Goal: Task Accomplishment & Management: Use online tool/utility

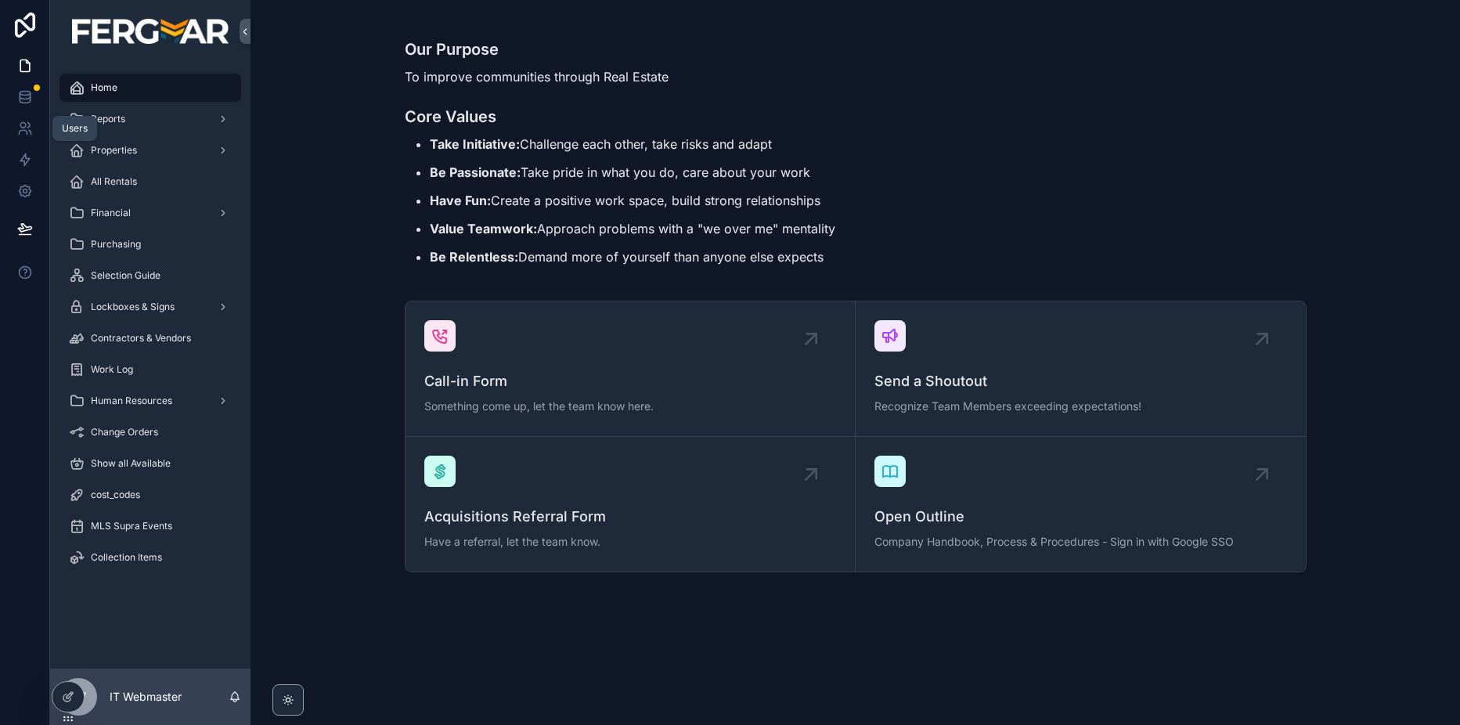
click at [33, 101] on link at bounding box center [24, 96] width 49 height 31
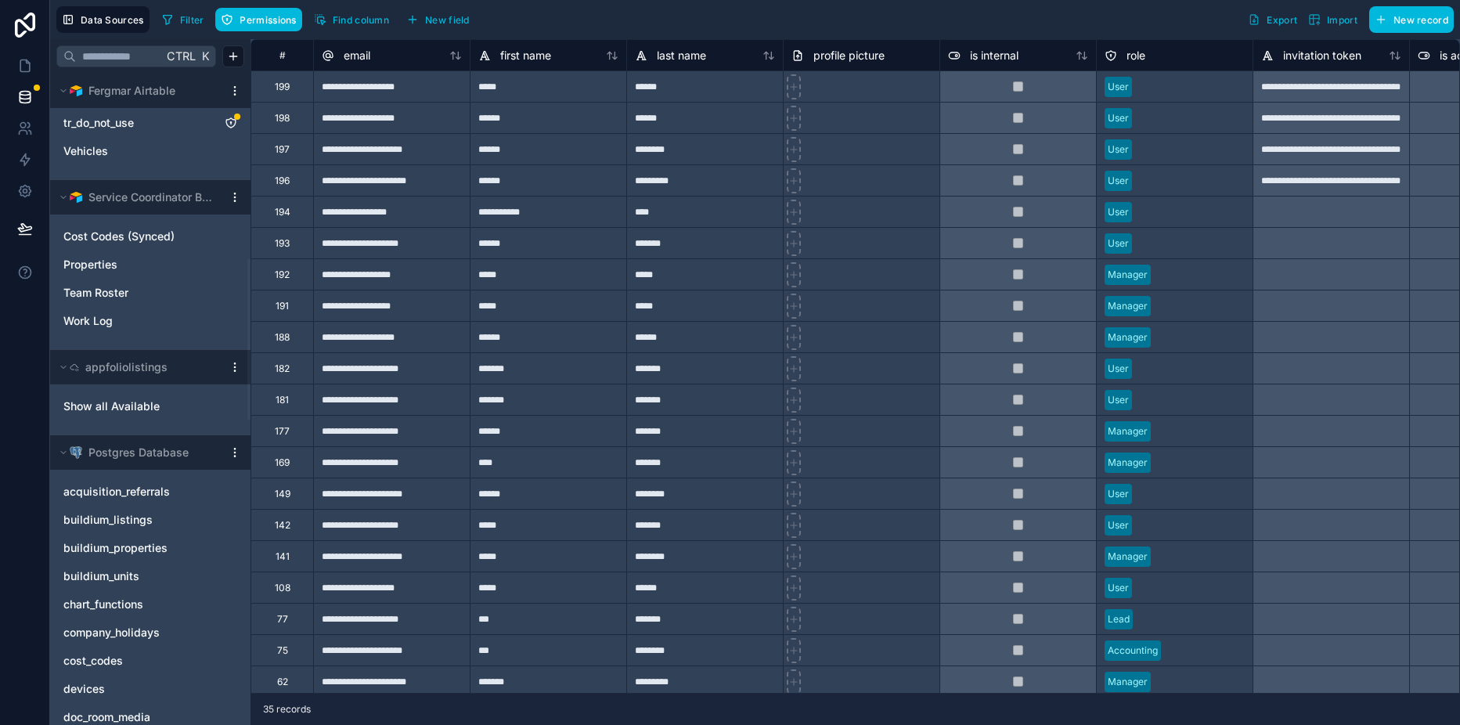
scroll to position [671, 0]
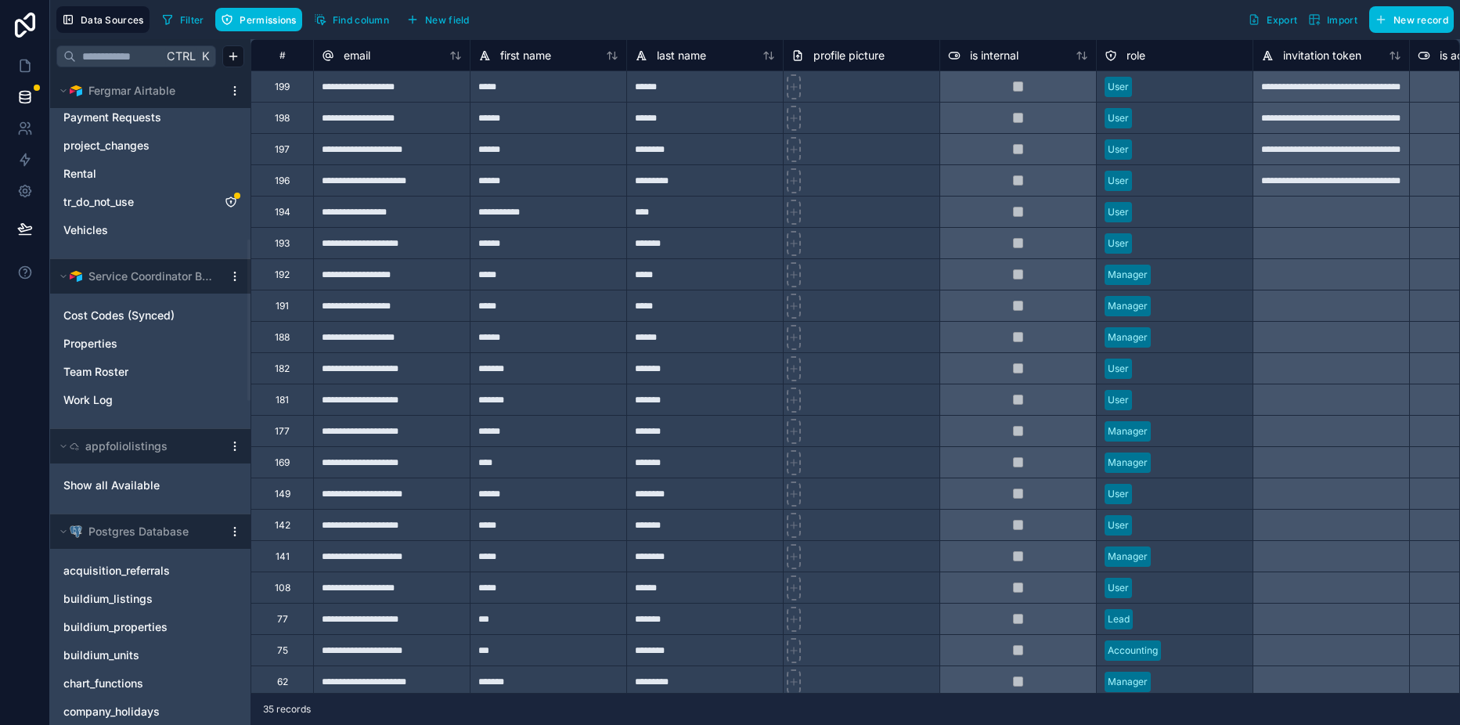
click at [113, 374] on span "Team Roster" at bounding box center [95, 372] width 65 height 16
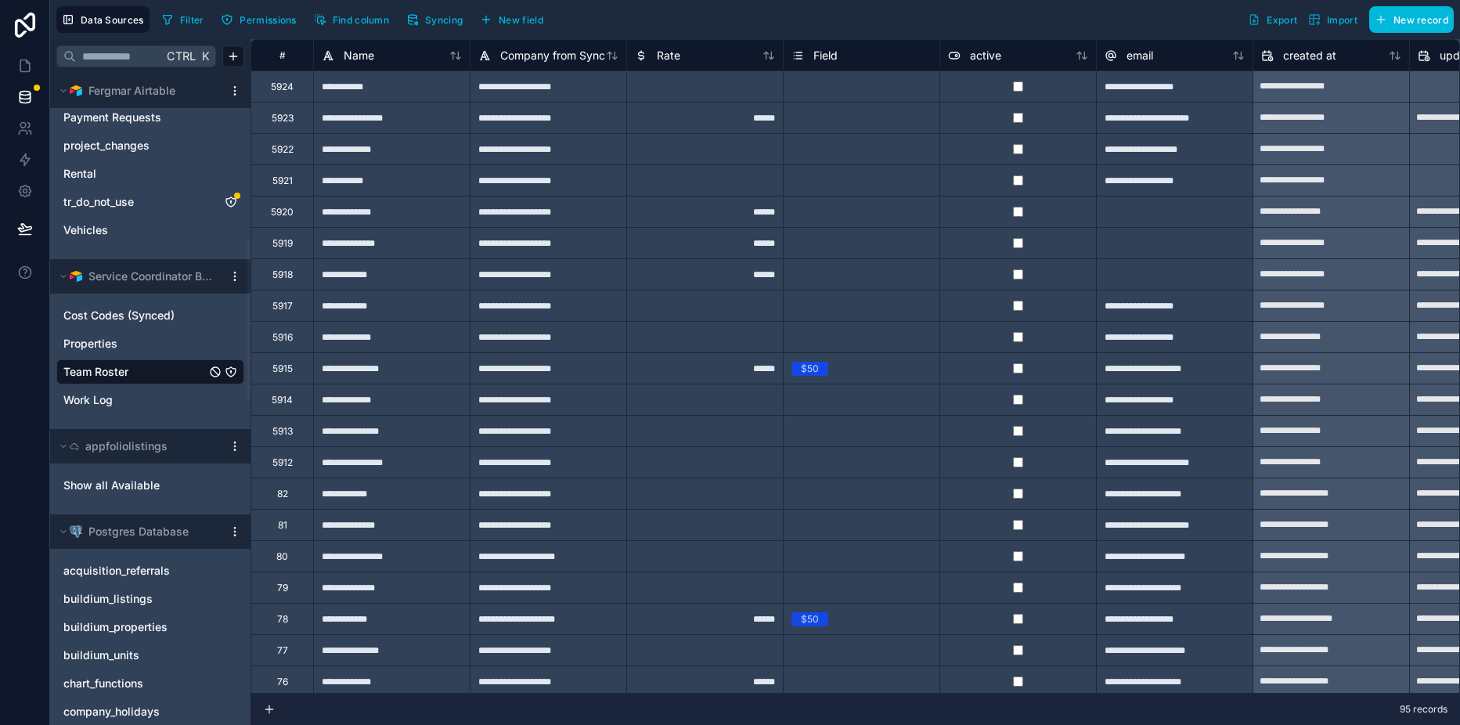
click at [134, 407] on link "Work Log" at bounding box center [134, 400] width 142 height 16
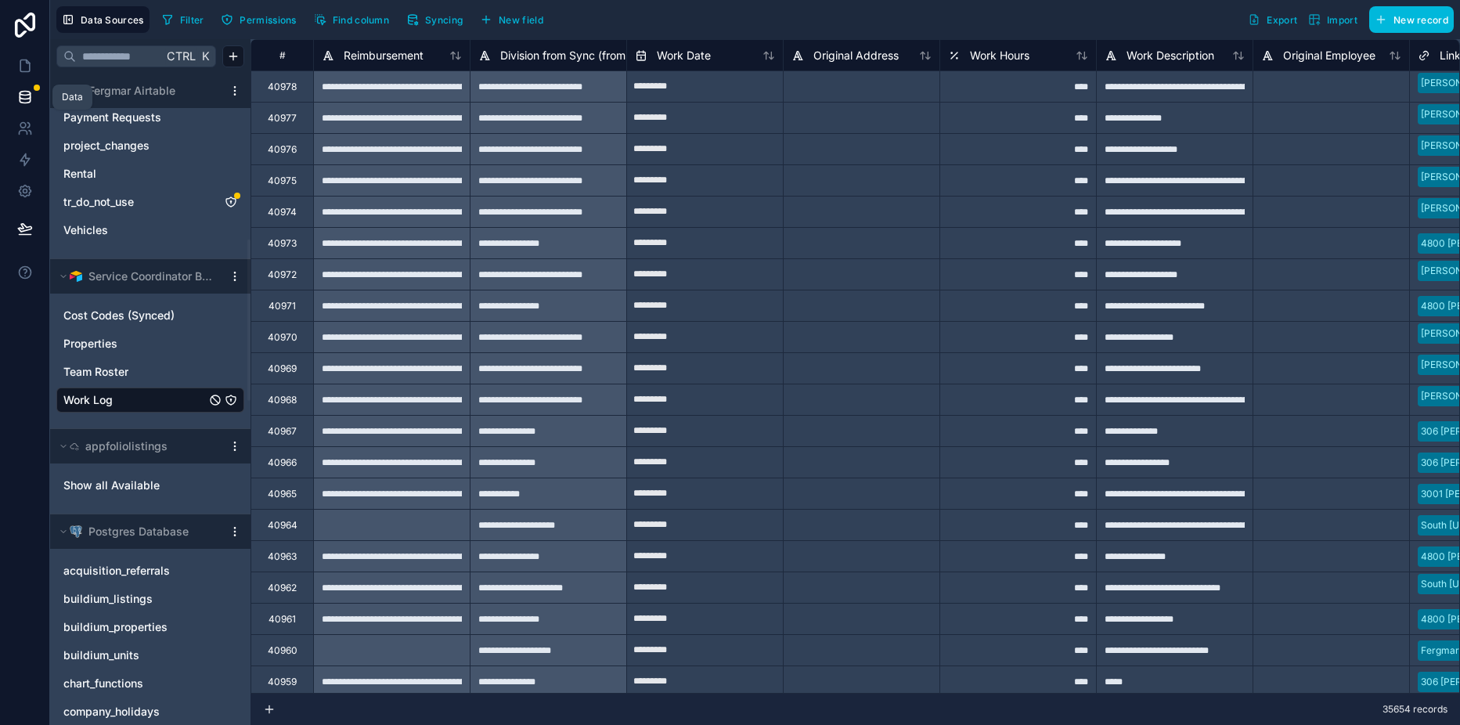
click at [23, 99] on icon at bounding box center [25, 96] width 10 height 6
click at [27, 59] on icon at bounding box center [25, 66] width 16 height 16
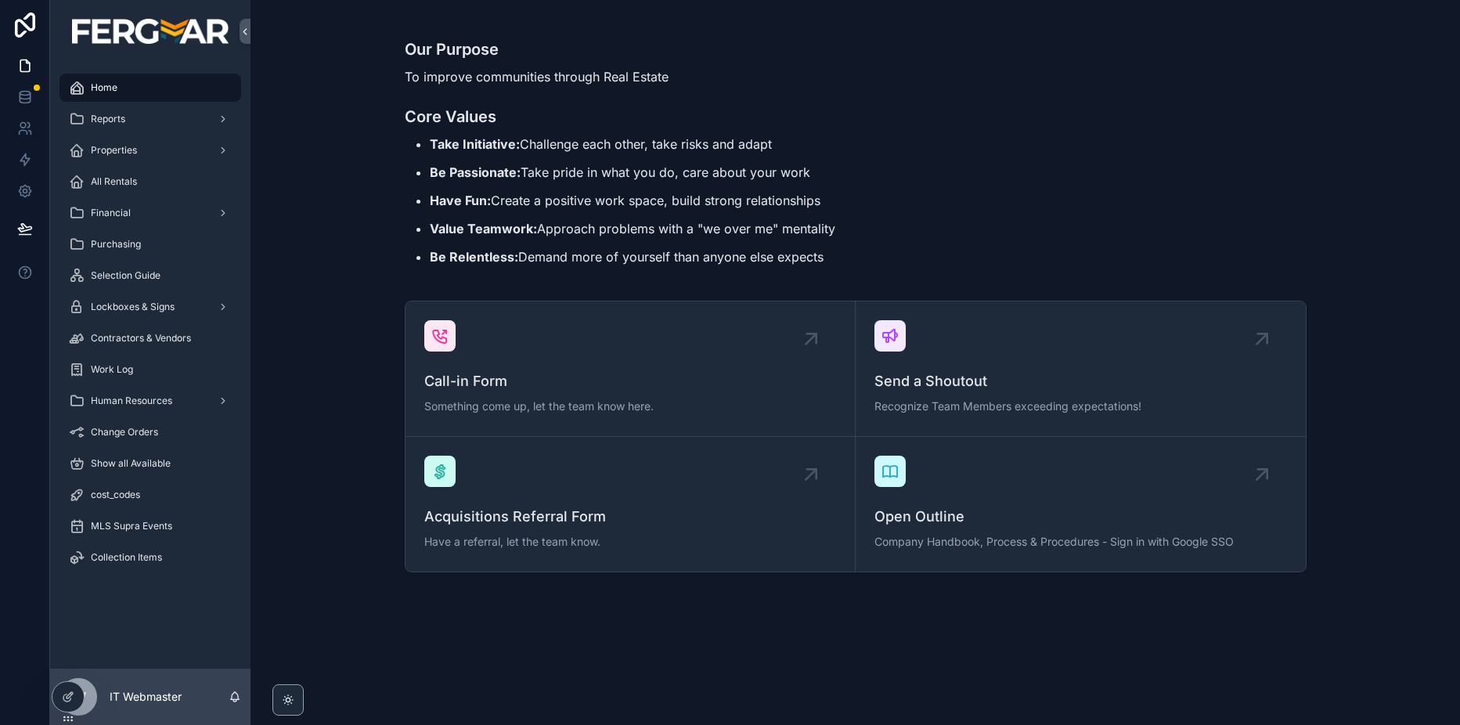
click at [178, 369] on div "Work Log" at bounding box center [150, 369] width 163 height 25
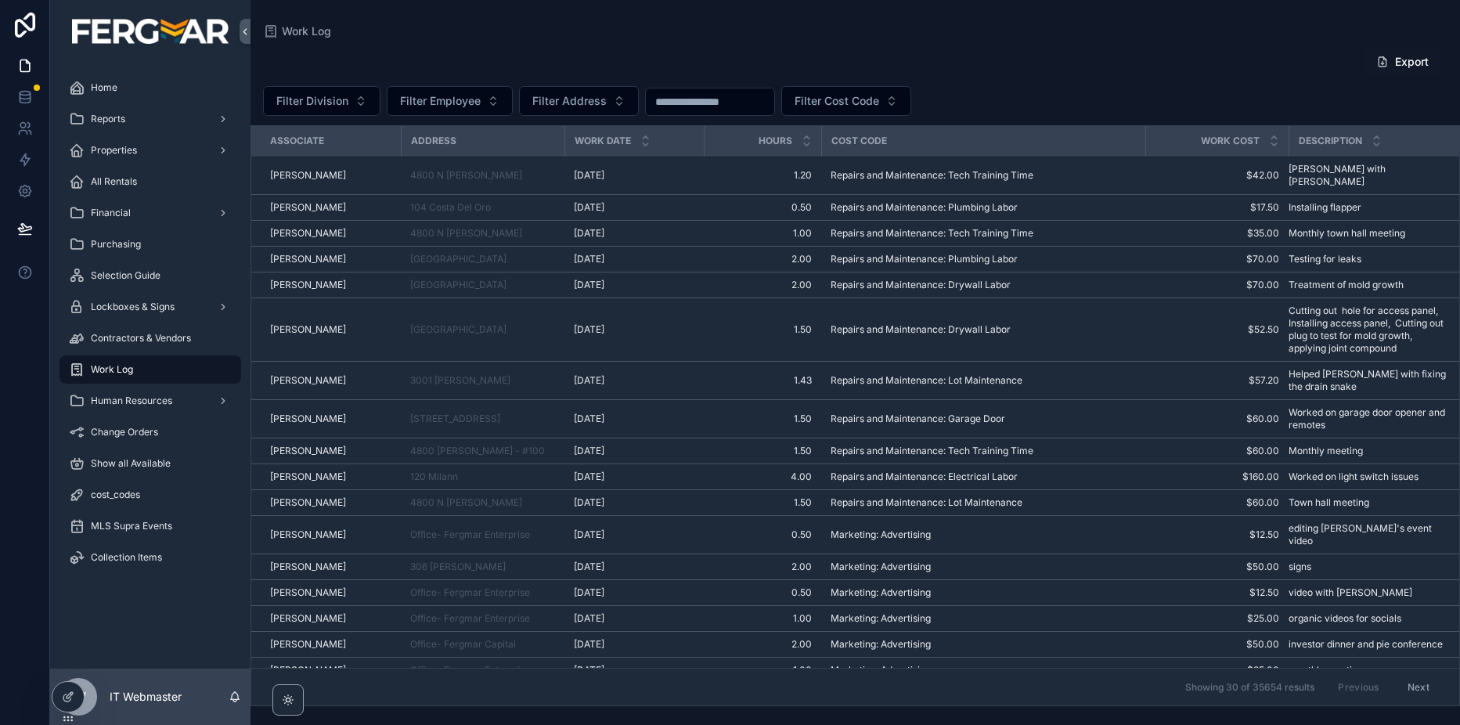
click at [1122, 80] on div "Export Filter Division Filter Employee Filter Address Filter Cost Code Associat…" at bounding box center [854, 372] width 1209 height 668
click at [1115, 110] on div "Filter Division Filter Employee Filter Address Filter Cost Code" at bounding box center [854, 101] width 1209 height 30
click at [1378, 92] on div "Filter Division Filter Employee Filter Address Filter Cost Code" at bounding box center [854, 101] width 1209 height 30
click at [0, 0] on div at bounding box center [0, 0] width 0 height 0
click at [0, 0] on icon at bounding box center [0, 0] width 0 height 0
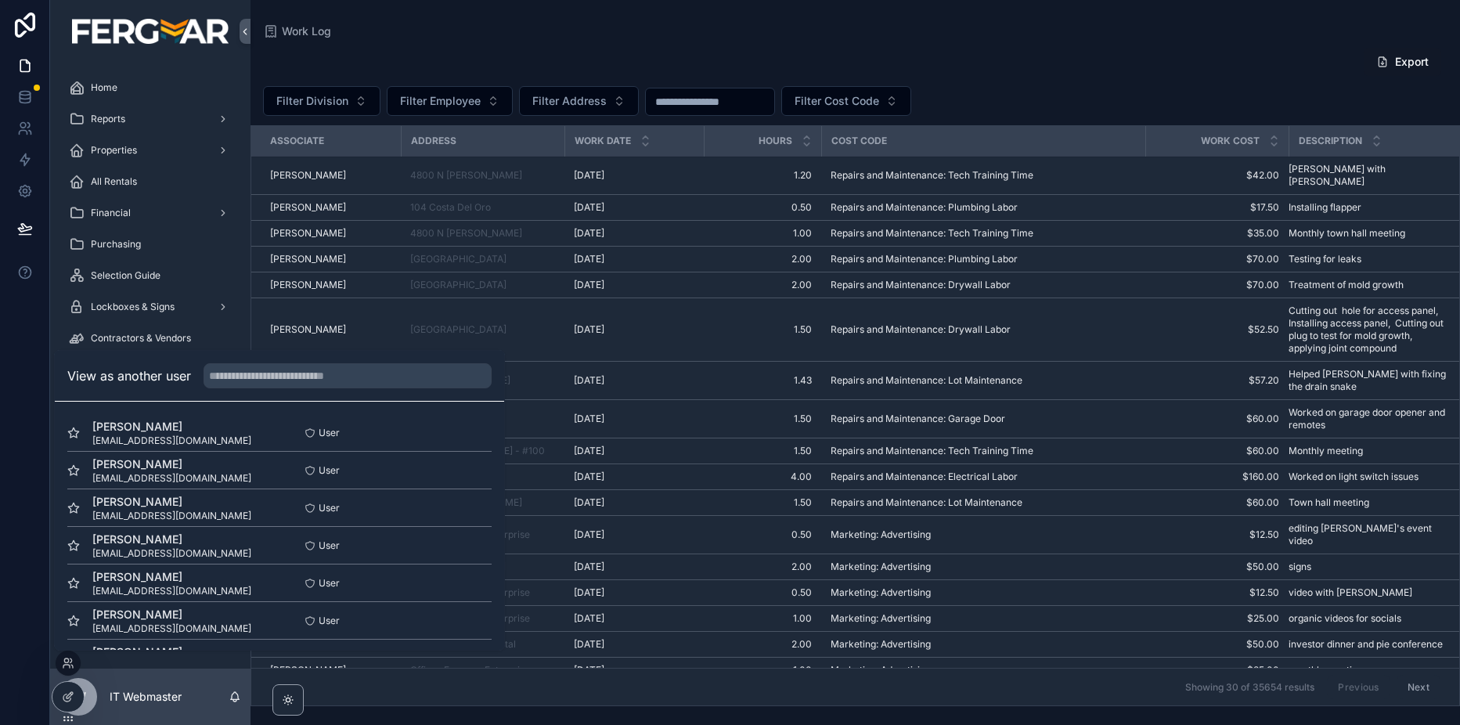
click at [319, 384] on input "text" at bounding box center [347, 375] width 288 height 25
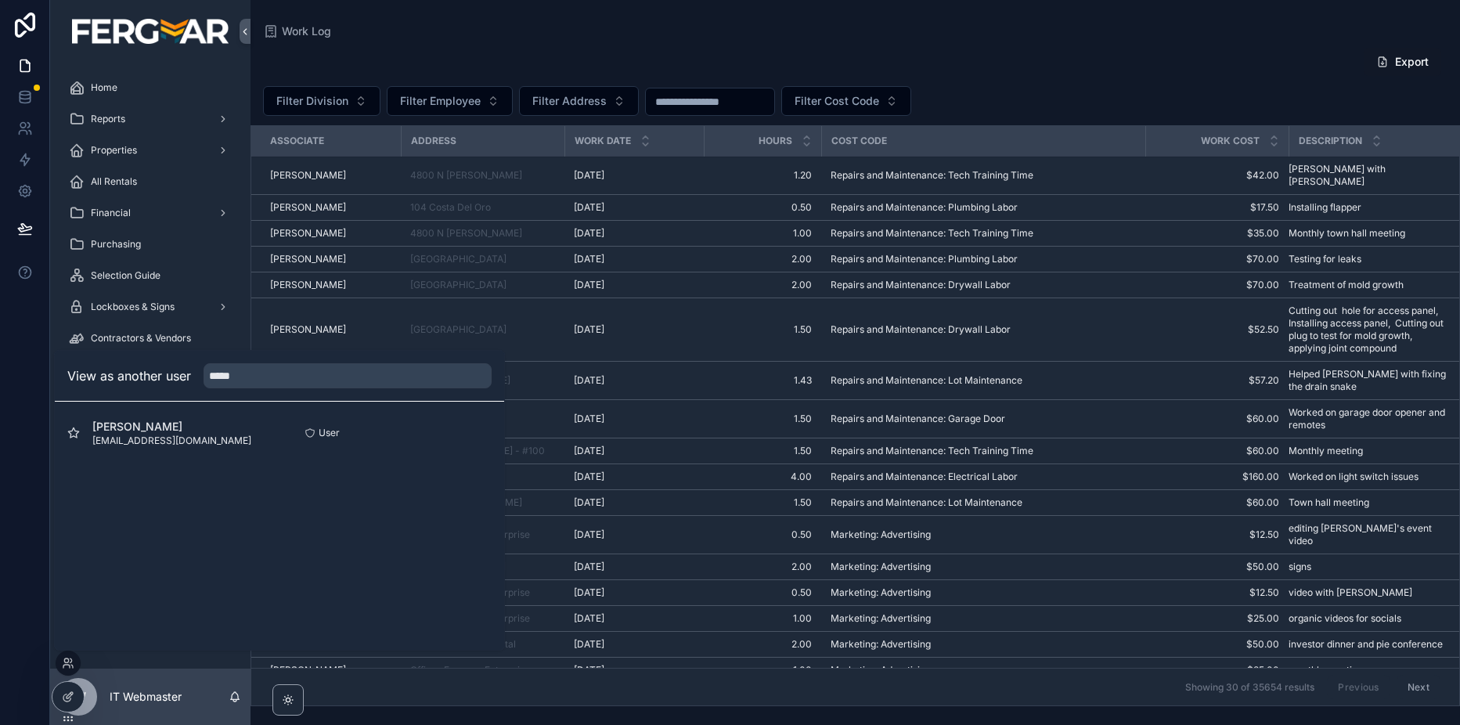
type input "*****"
click at [0, 0] on button "Select" at bounding box center [0, 0] width 0 height 0
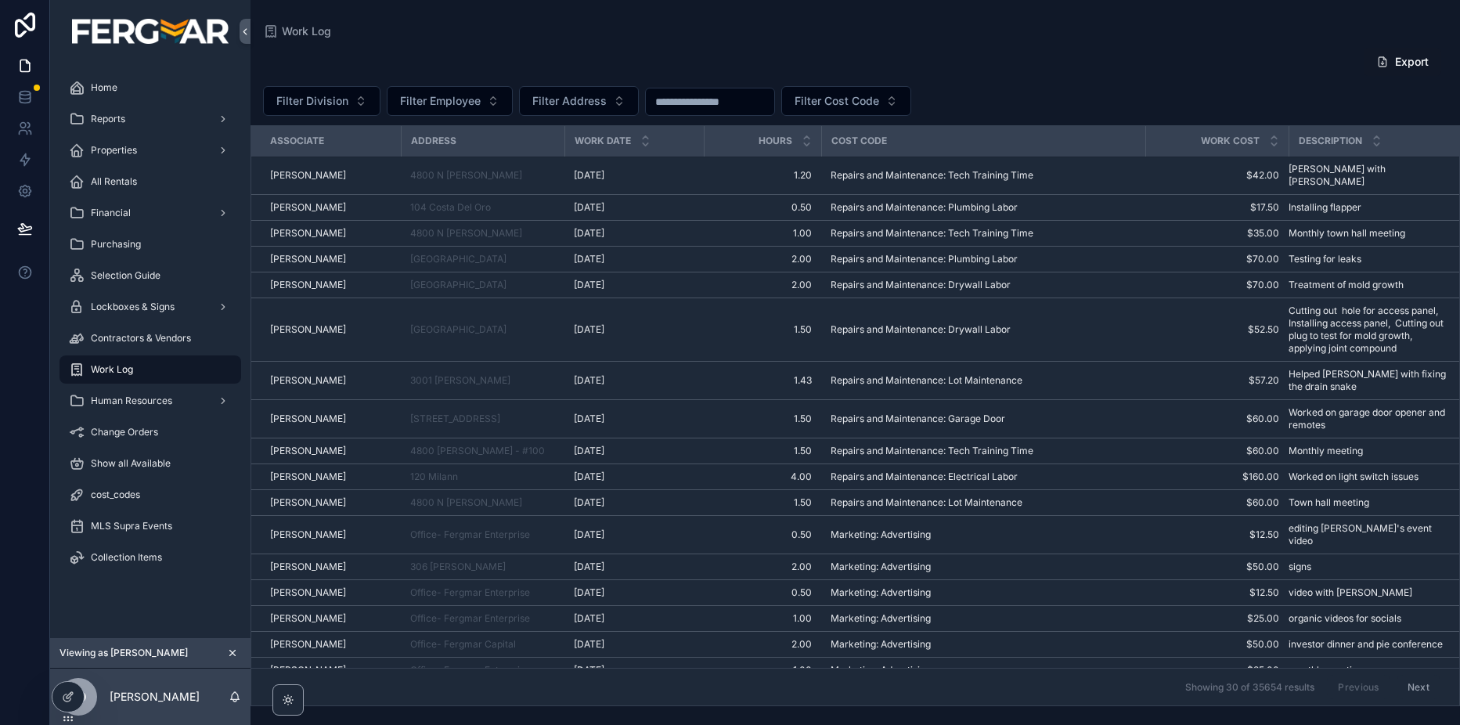
click at [1134, 92] on div "Filter Division Filter Employee Filter Address Filter Cost Code" at bounding box center [854, 101] width 1209 height 30
click at [1378, 98] on div "Filter Division Filter Employee Filter Address Filter Cost Code" at bounding box center [854, 101] width 1209 height 30
click at [21, 94] on icon at bounding box center [25, 94] width 10 height 4
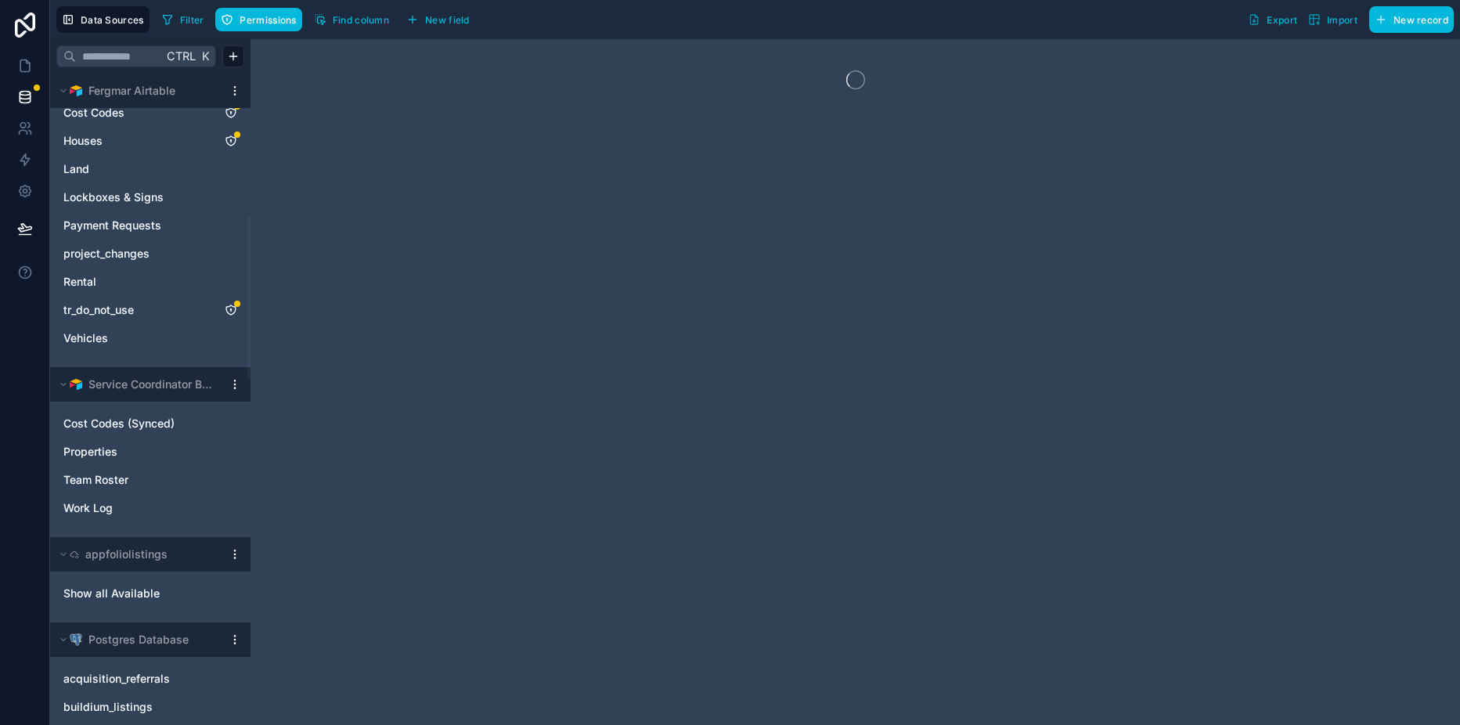
scroll to position [783, 0]
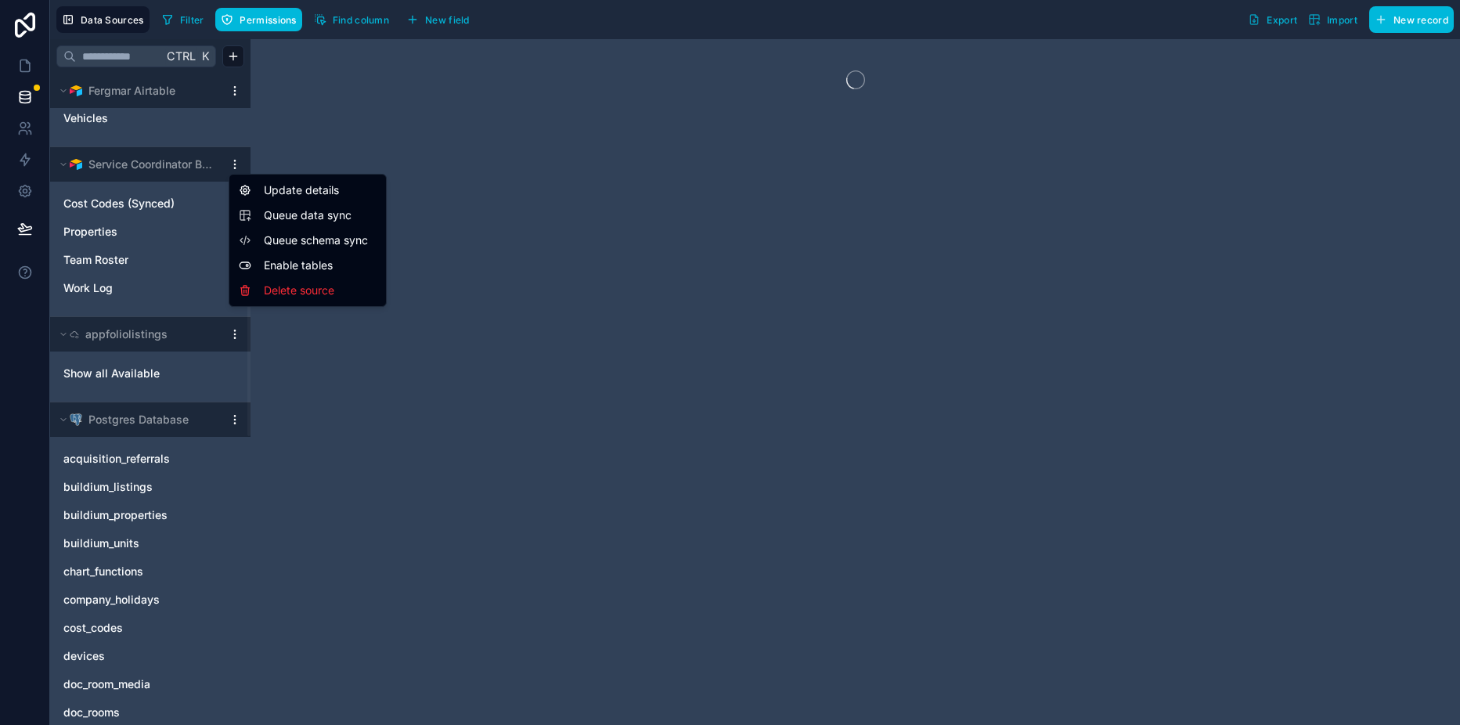
click at [238, 167] on html "Data Sources Filter Permissions Find column New field Export Import New record …" at bounding box center [730, 362] width 1460 height 725
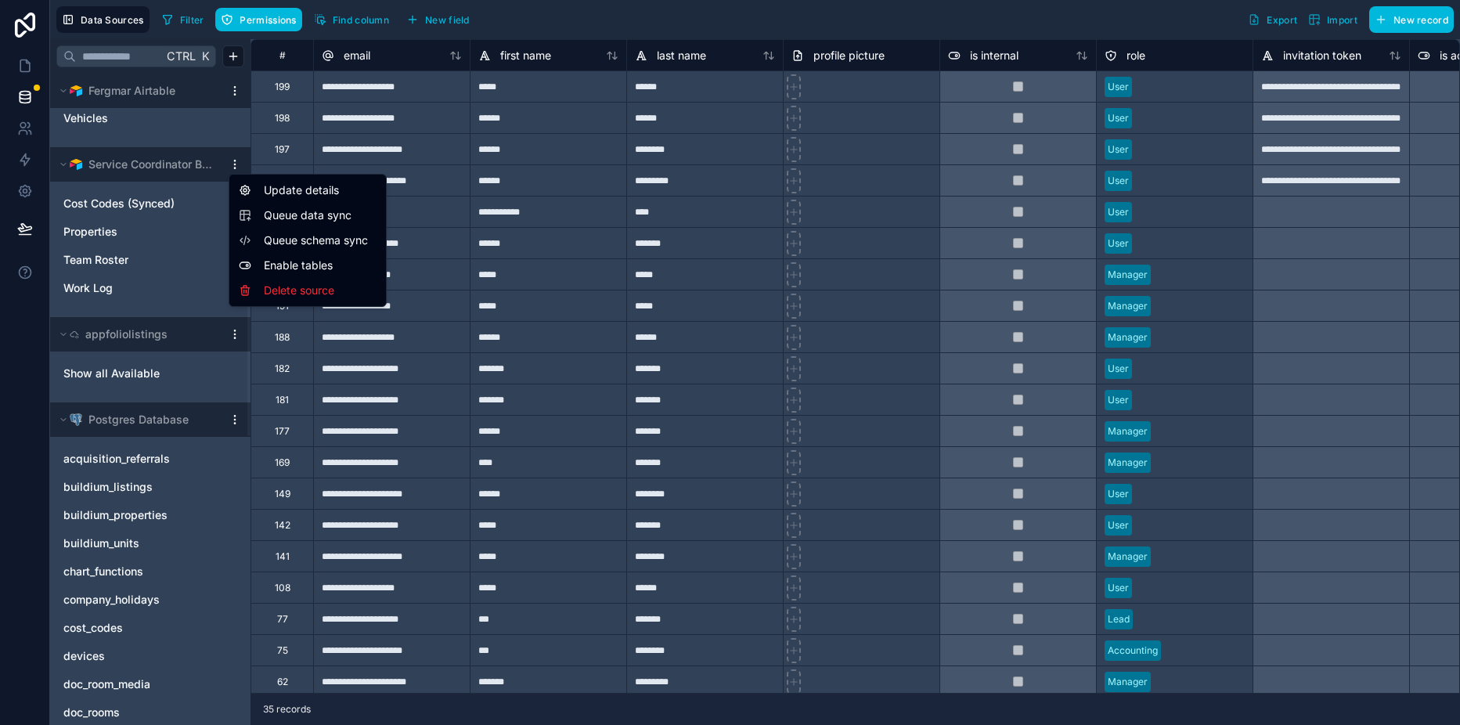
click at [315, 217] on span "Queue data sync" at bounding box center [320, 215] width 113 height 16
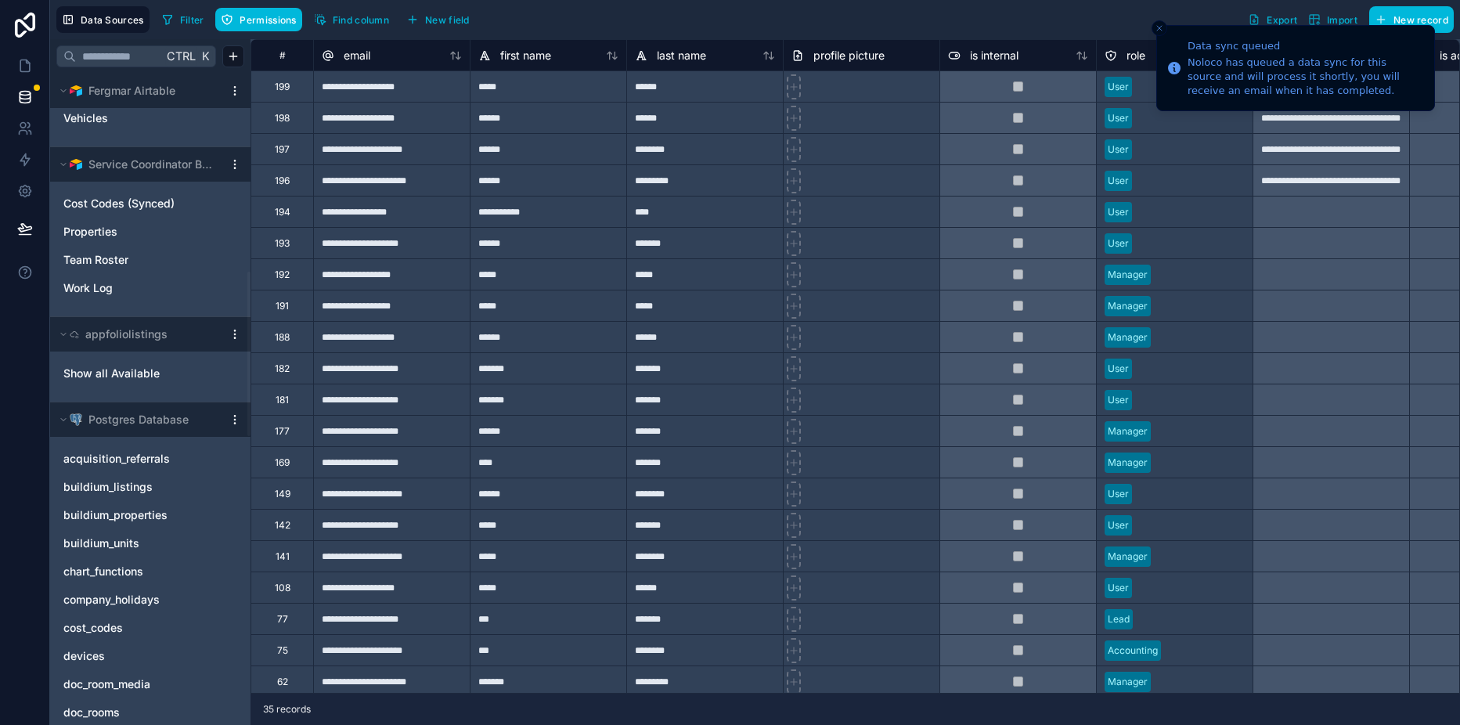
click at [647, 23] on div "Filter Permissions Find column New field Export Import New record" at bounding box center [805, 19] width 1298 height 27
click at [108, 286] on span "Work Log" at bounding box center [87, 288] width 49 height 16
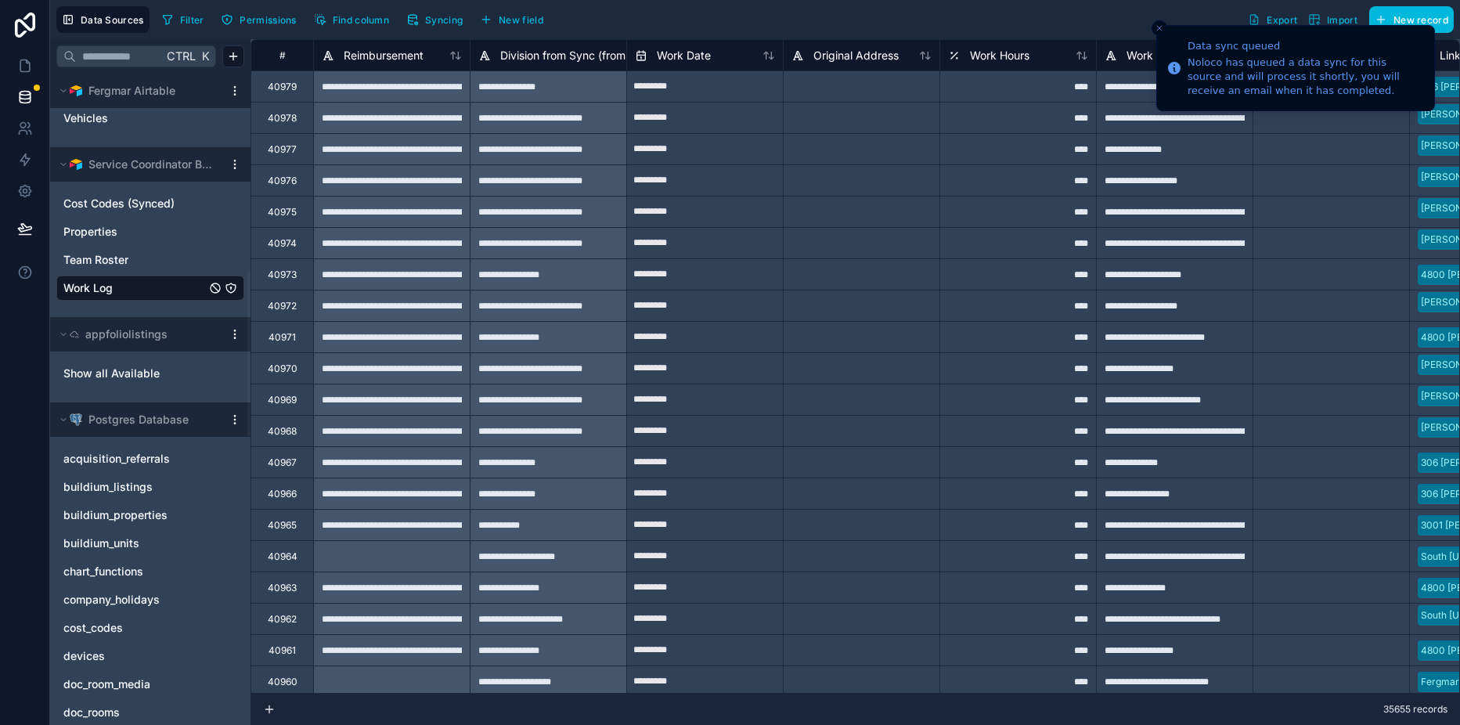
click at [1128, 232] on div "**********" at bounding box center [1174, 242] width 157 height 31
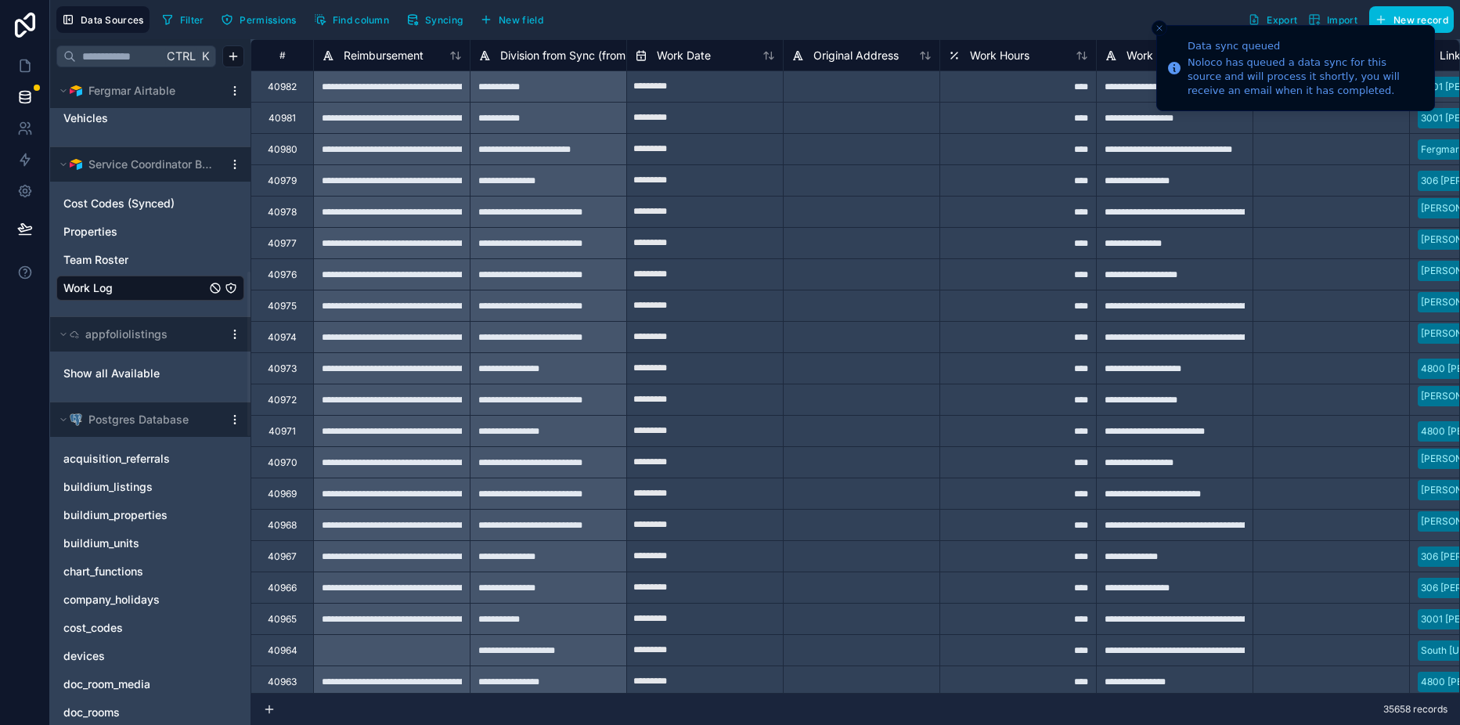
click at [1012, 16] on div "Filter Permissions Find column Syncing New field Export Import New record" at bounding box center [805, 19] width 1298 height 27
click at [1157, 28] on icon "Close toast" at bounding box center [1158, 27] width 9 height 9
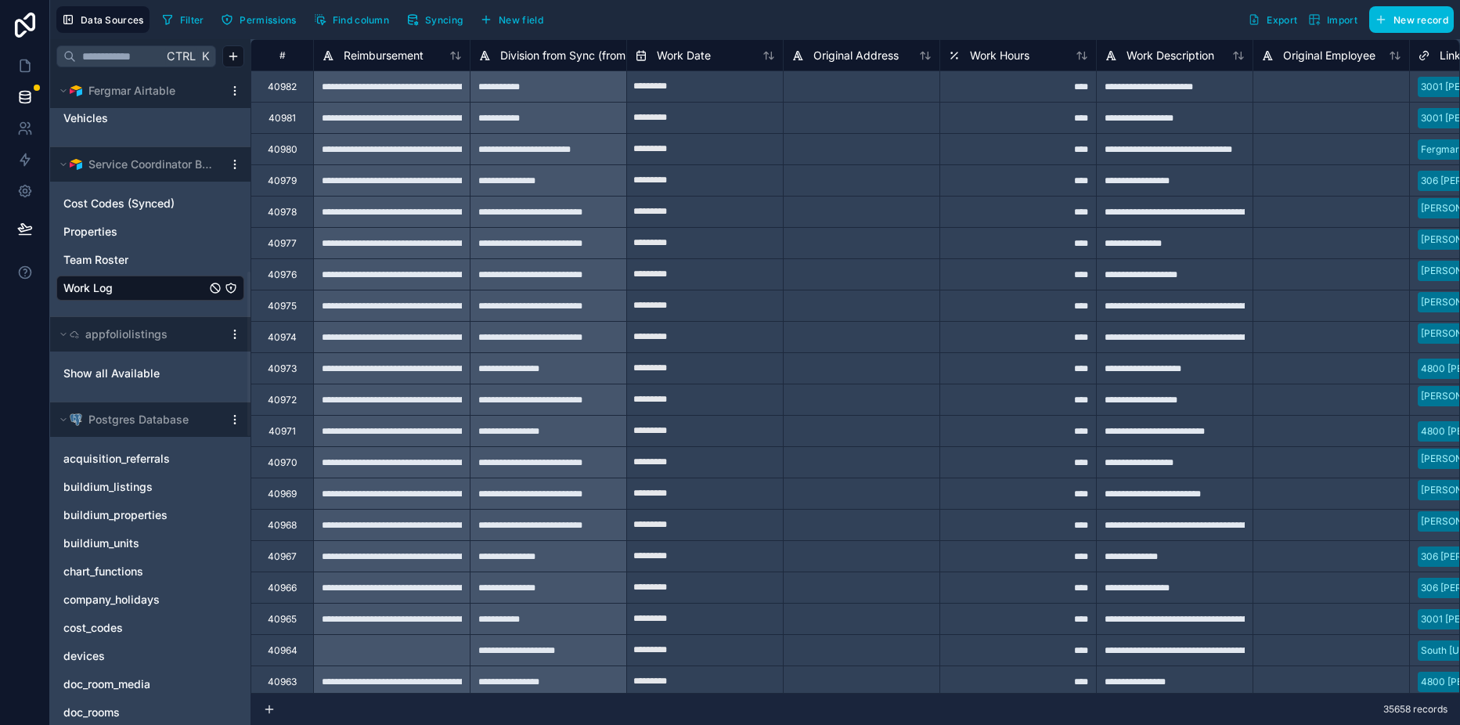
click at [456, 17] on span "Syncing" at bounding box center [444, 20] width 38 height 12
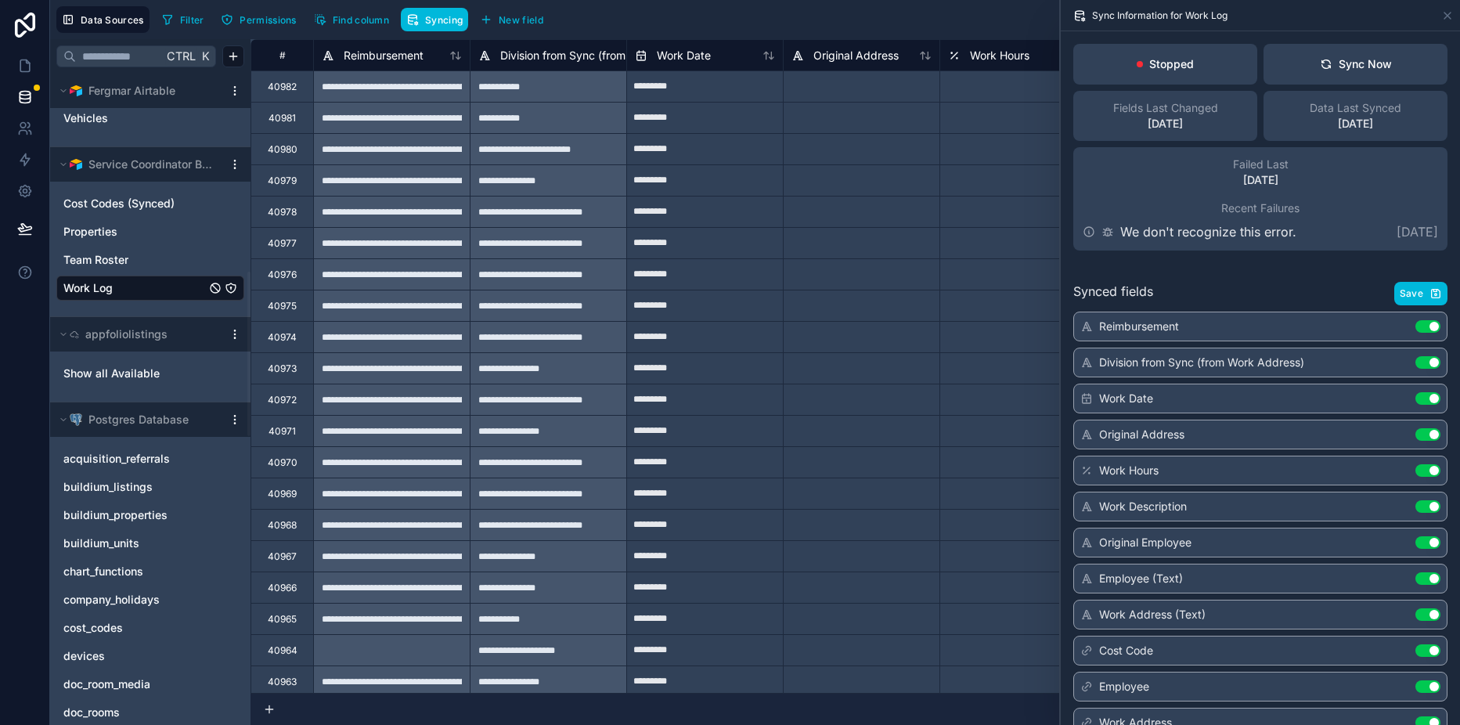
click at [1345, 56] on div "Sync Now" at bounding box center [1356, 64] width 72 height 16
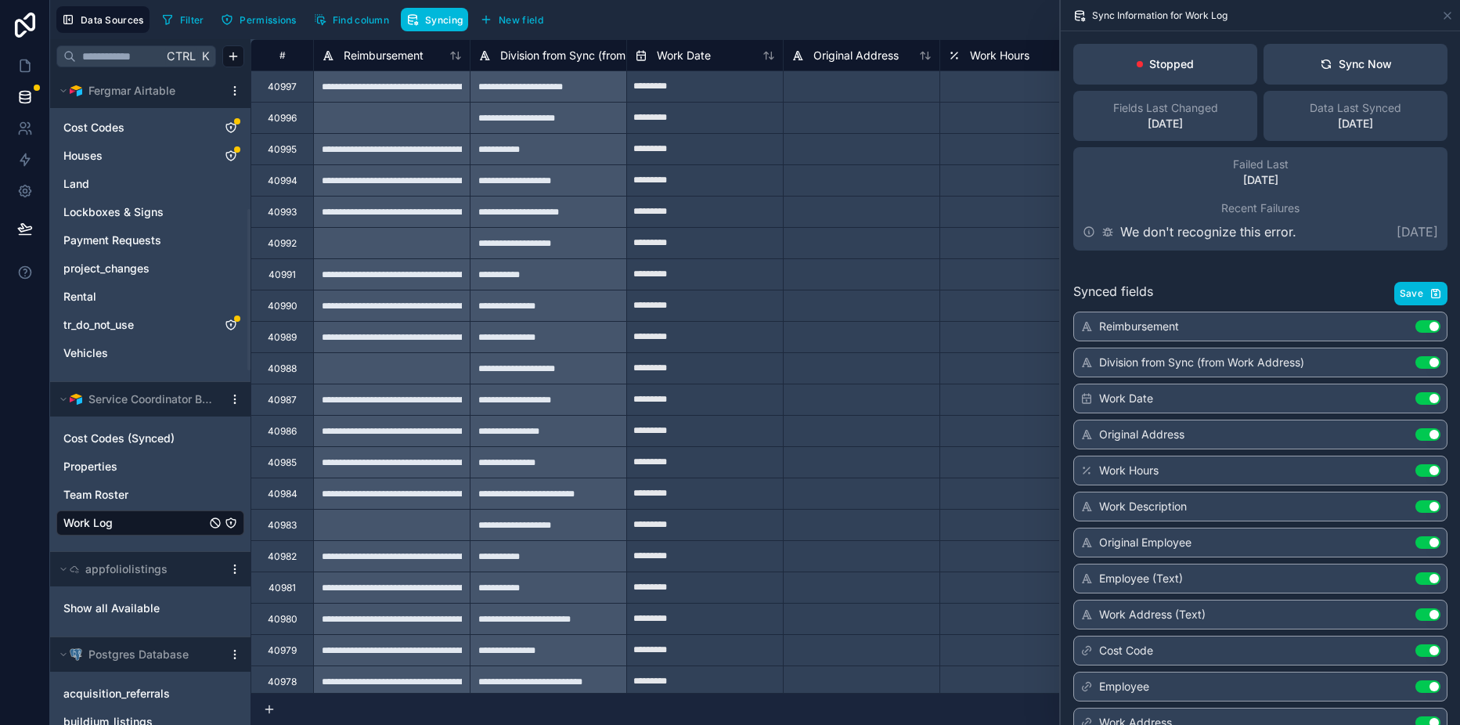
click at [146, 444] on span "Cost Codes (Synced)" at bounding box center [118, 438] width 111 height 16
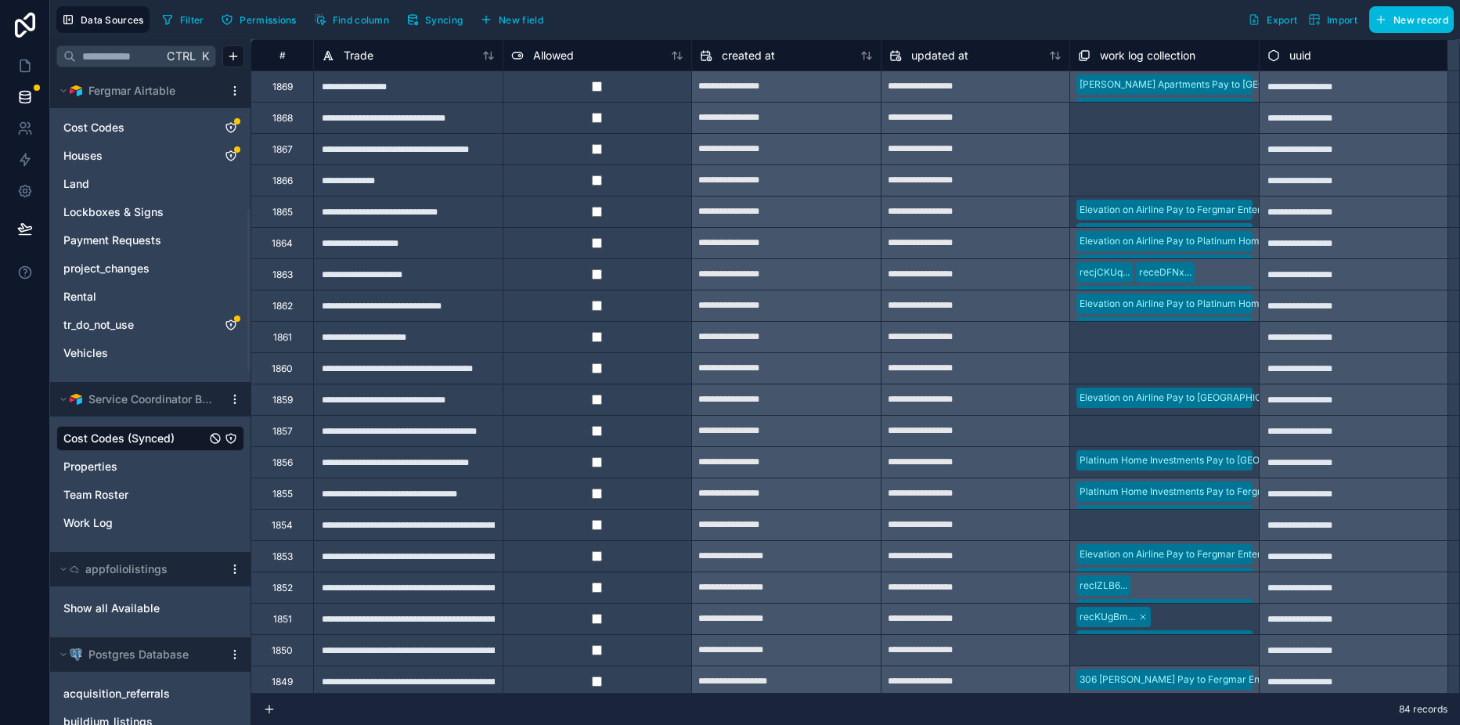
click at [451, 22] on span "Syncing" at bounding box center [444, 20] width 38 height 12
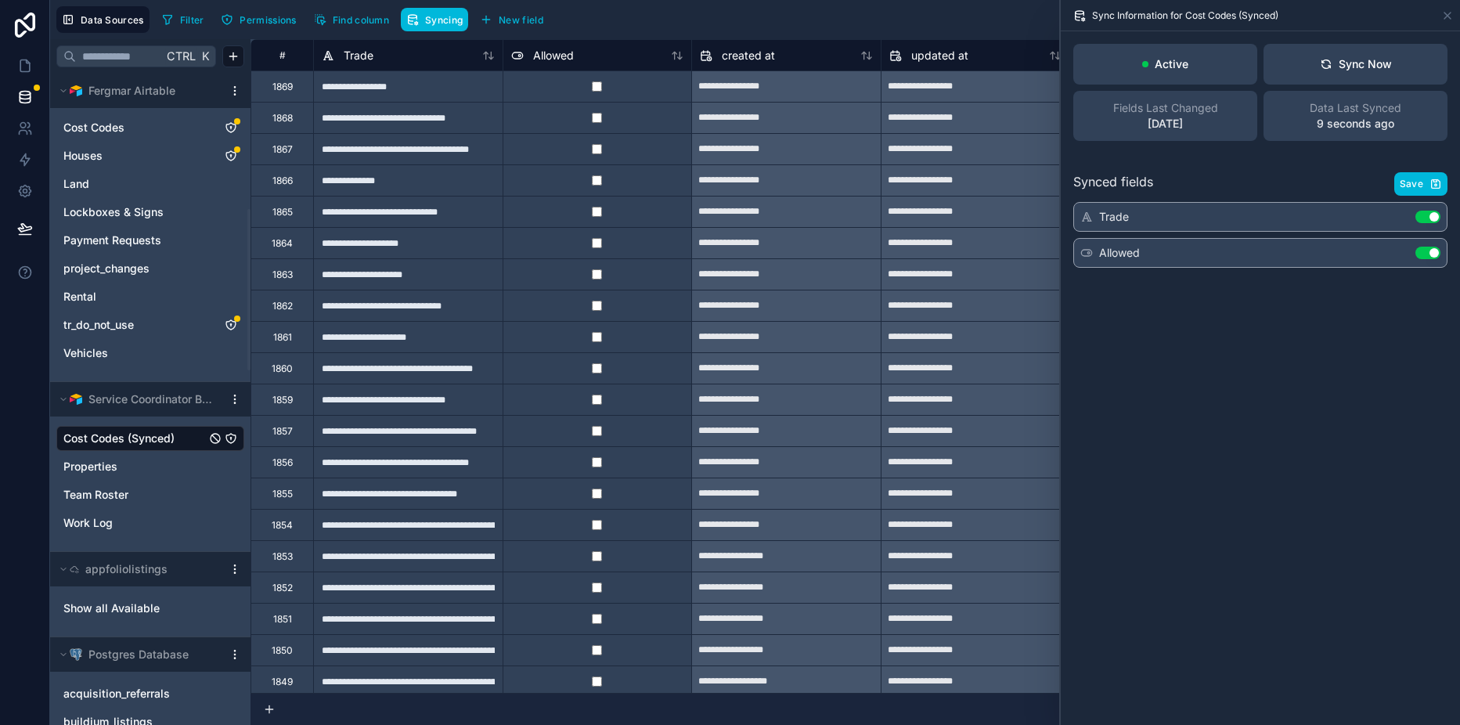
click at [100, 469] on span "Properties" at bounding box center [90, 467] width 54 height 16
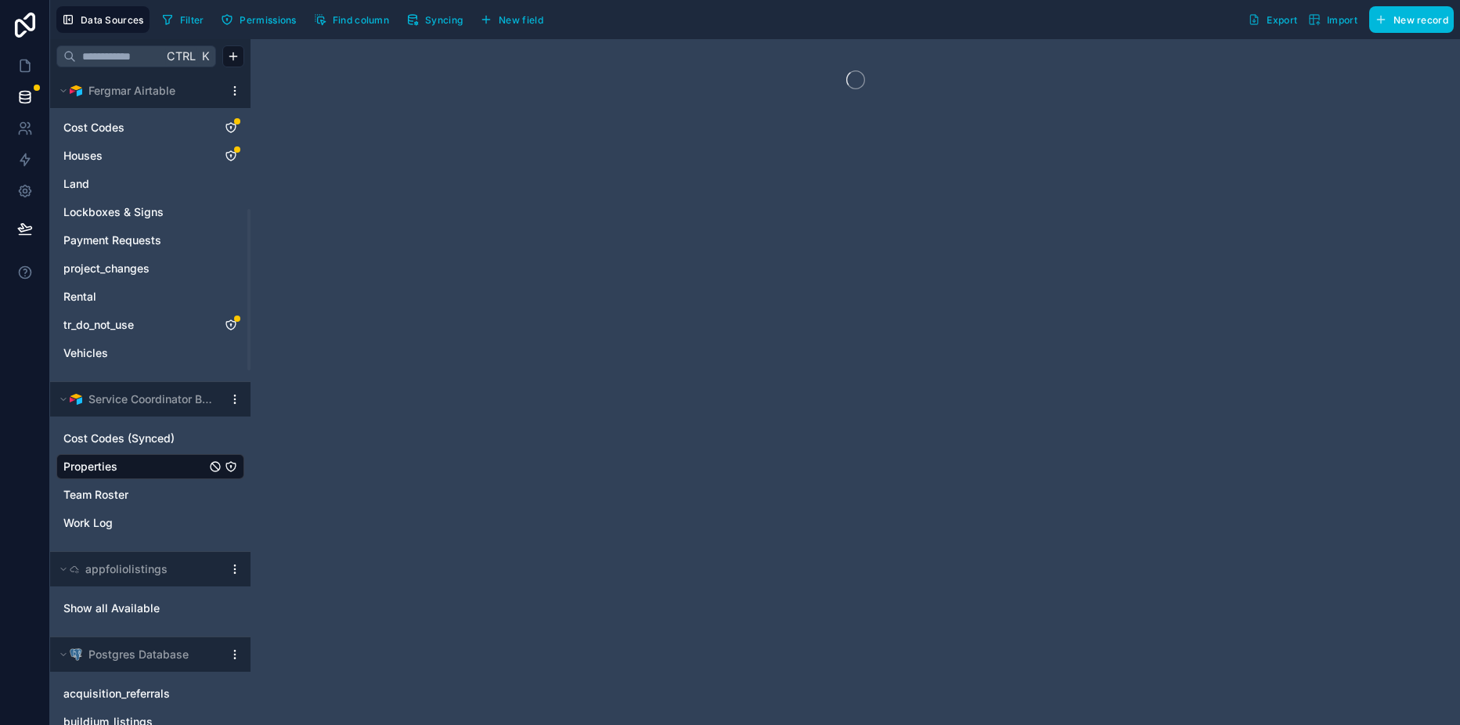
click at [110, 519] on span "Work Log" at bounding box center [87, 523] width 49 height 16
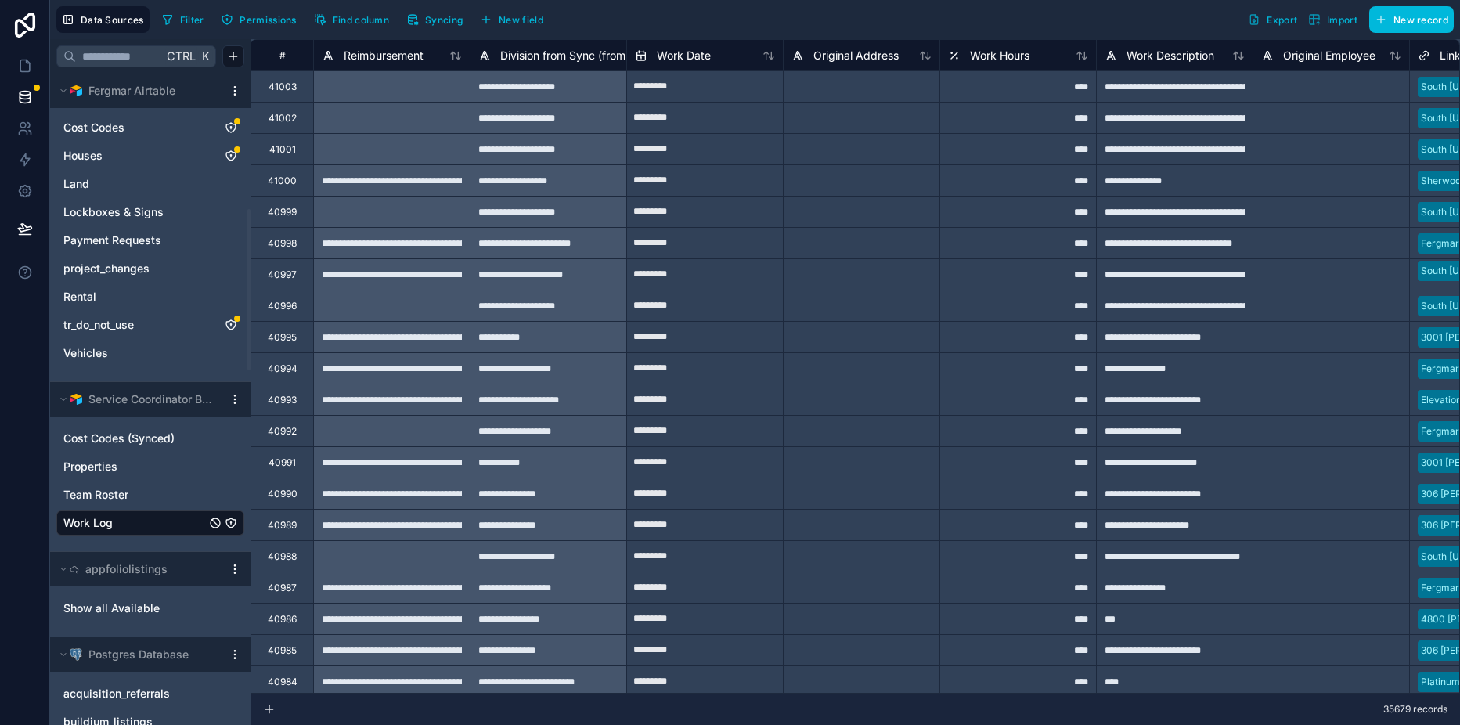
click at [421, 19] on button "Syncing" at bounding box center [434, 19] width 67 height 23
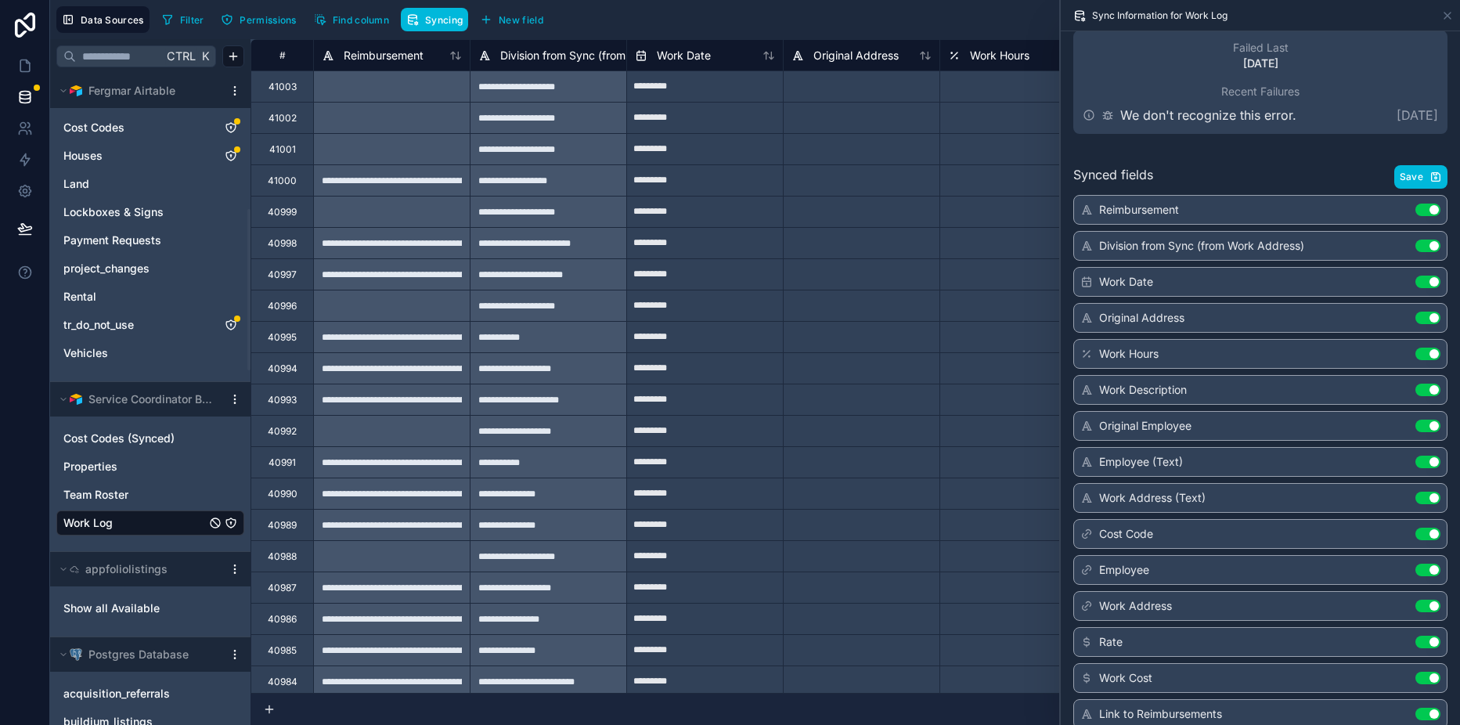
scroll to position [157, 0]
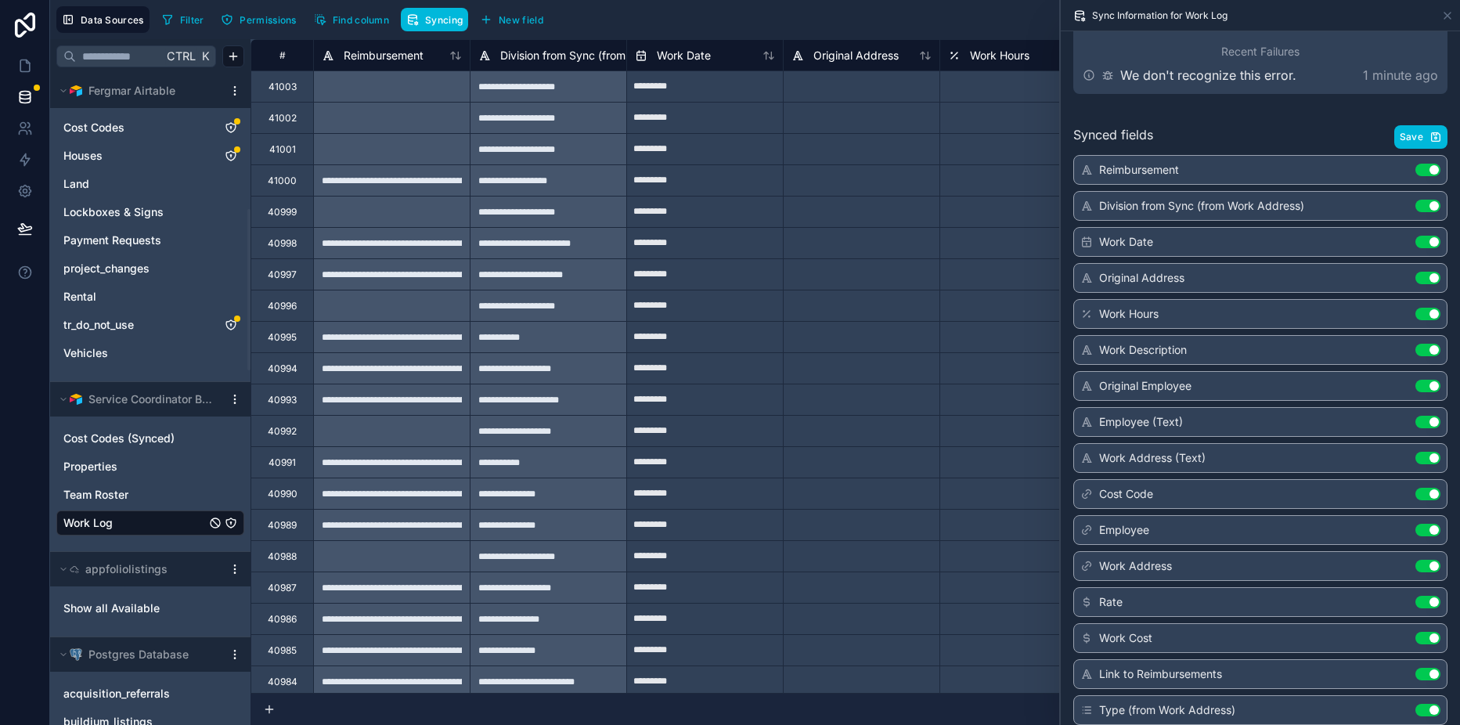
click at [1223, 109] on div "Synced fields Save Reimbursement Use setting Division from Sync (from Work Addr…" at bounding box center [1260, 421] width 399 height 631
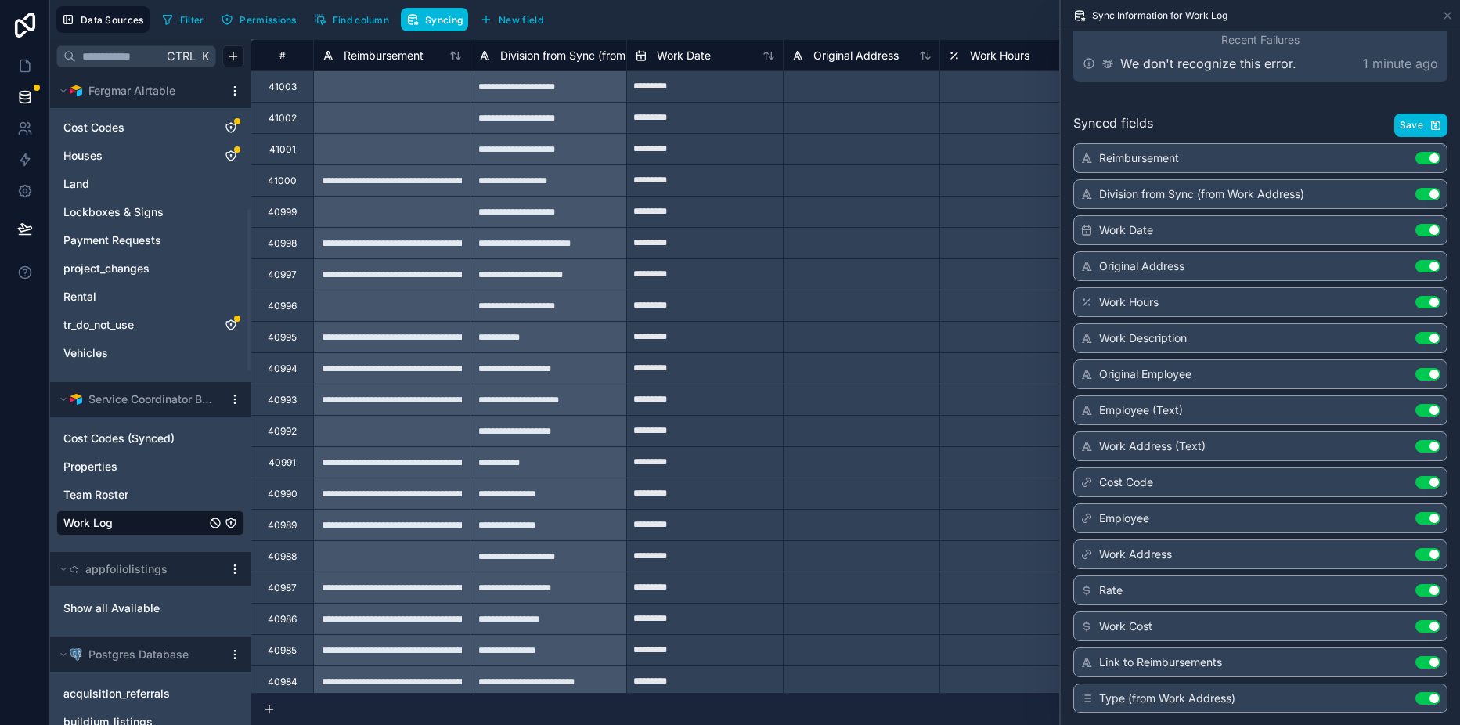
scroll to position [169, 0]
click at [31, 104] on icon at bounding box center [25, 97] width 16 height 16
click at [36, 131] on link at bounding box center [24, 128] width 49 height 31
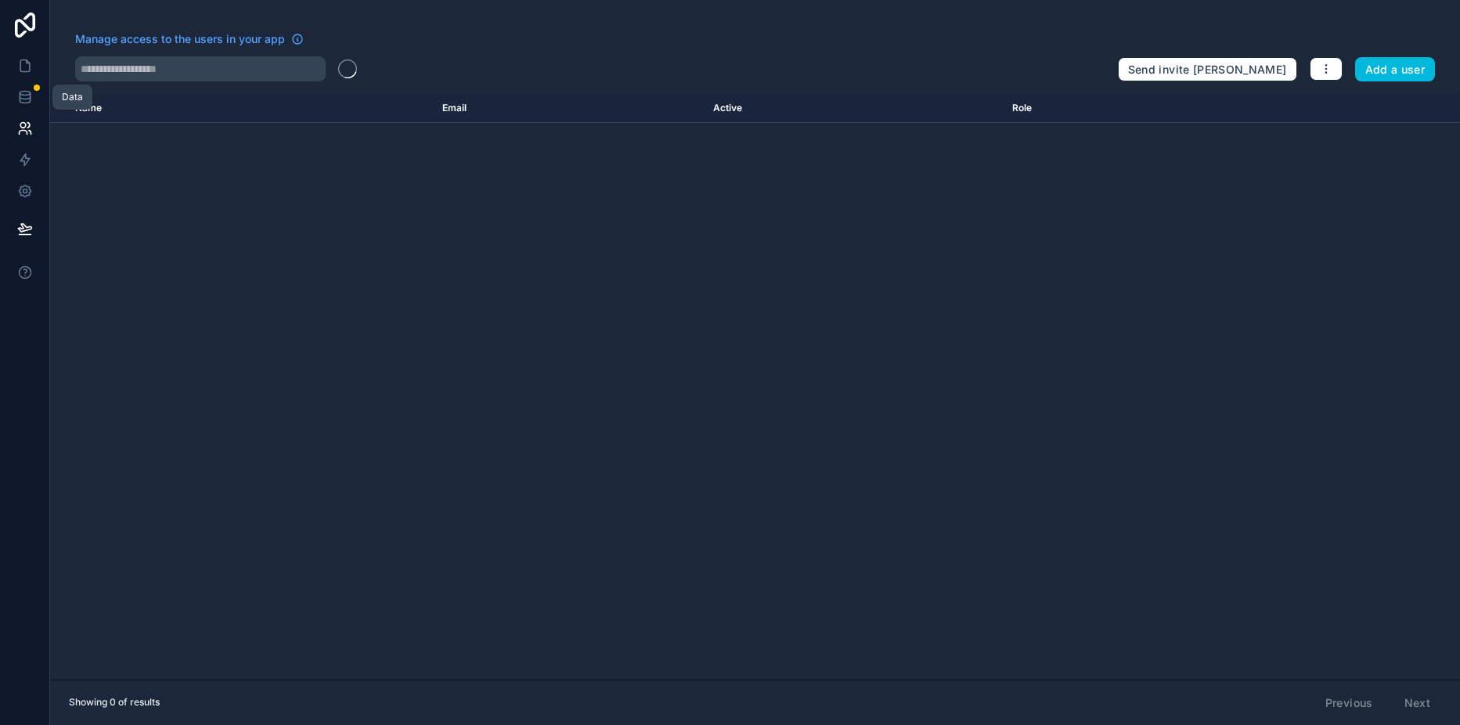
click at [33, 104] on link at bounding box center [24, 96] width 49 height 31
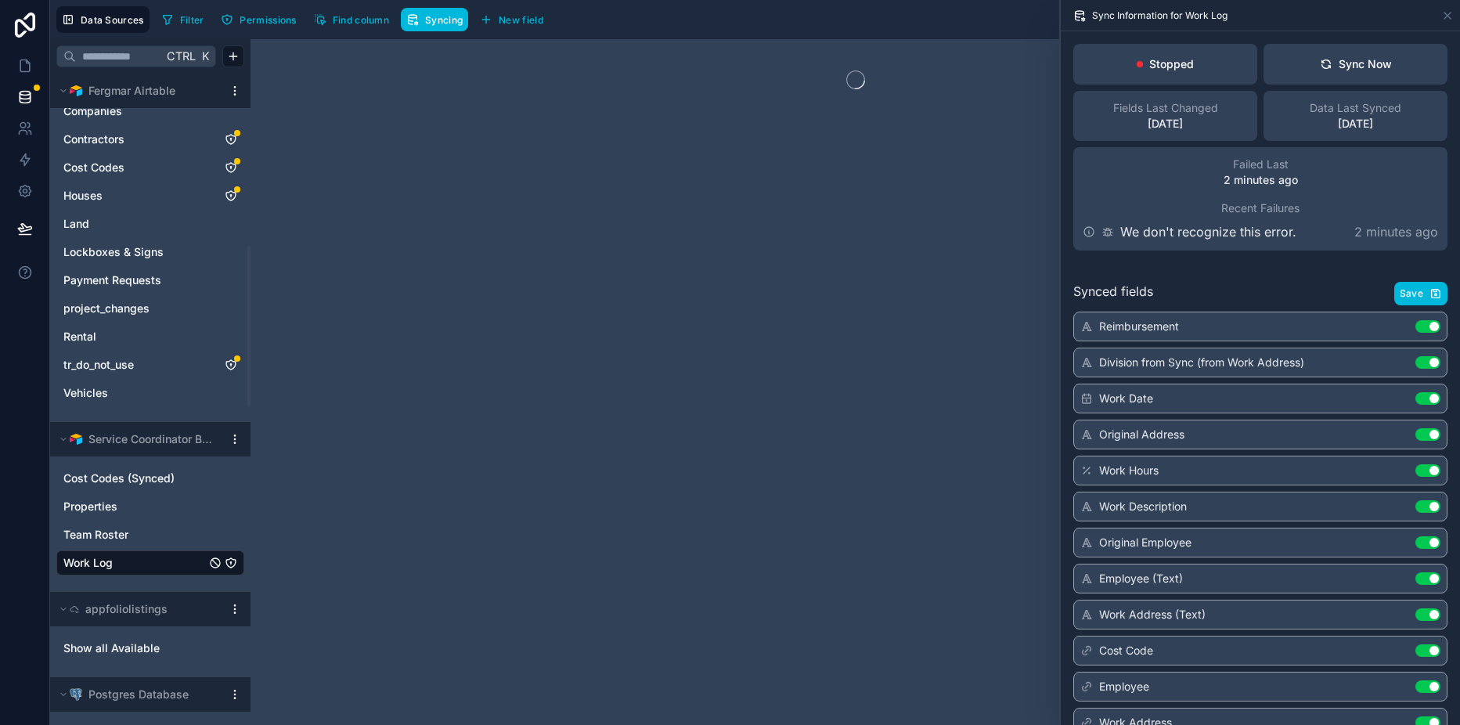
scroll to position [704, 0]
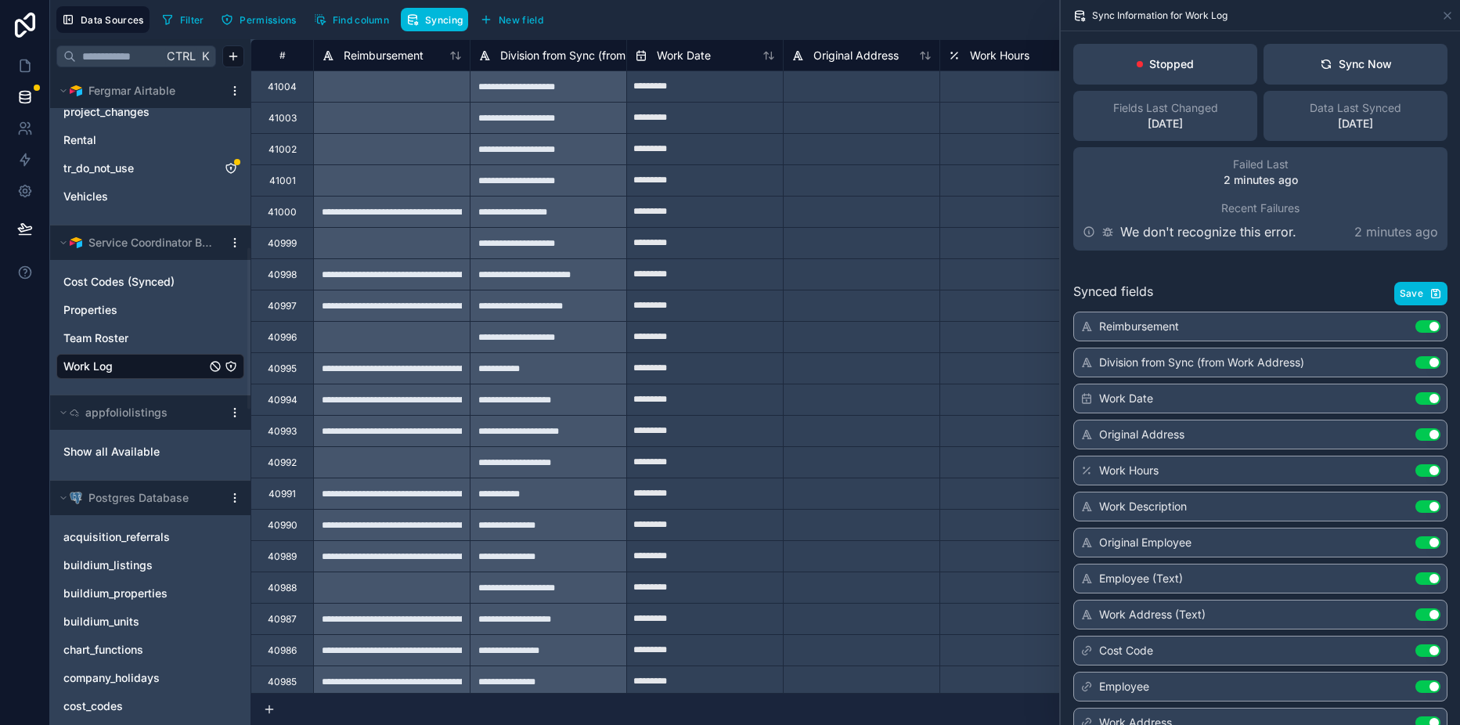
click at [155, 344] on link "Team Roster" at bounding box center [134, 338] width 142 height 16
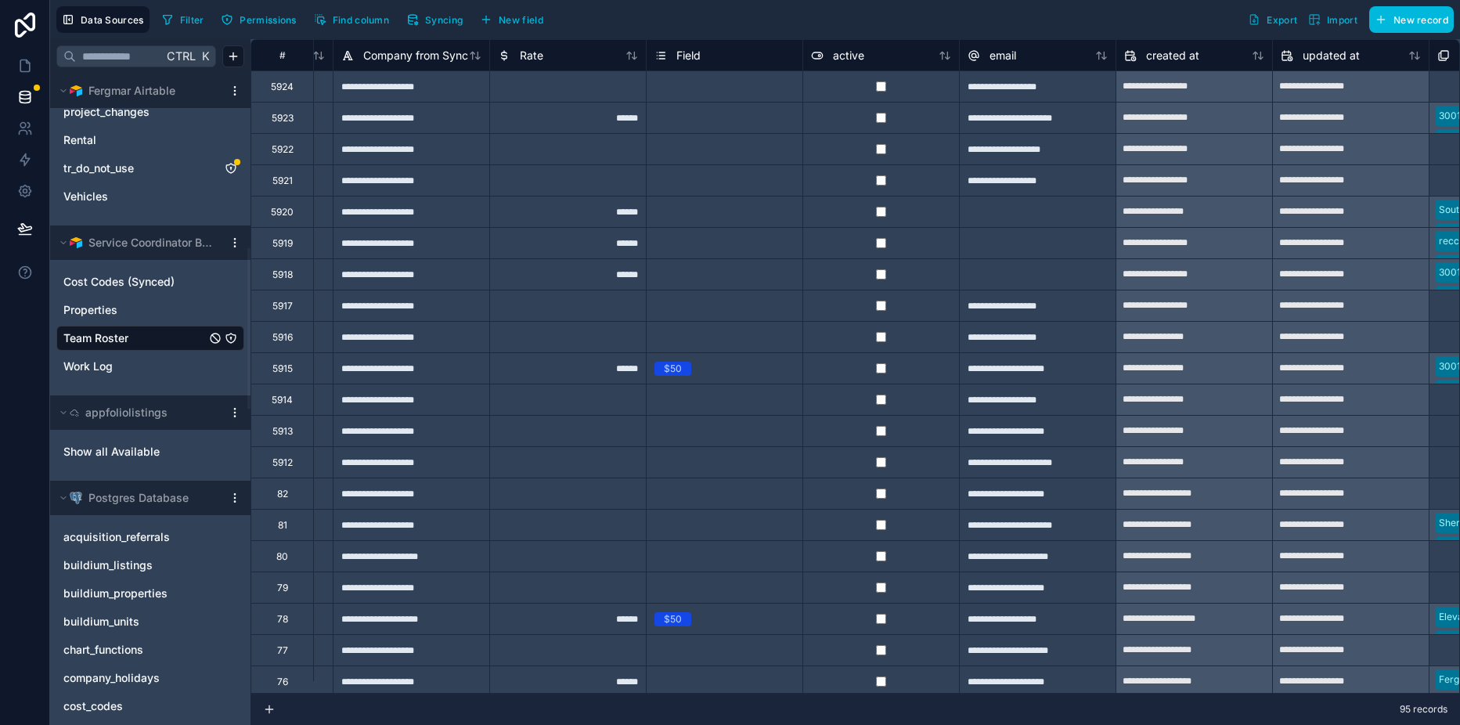
scroll to position [0, 431]
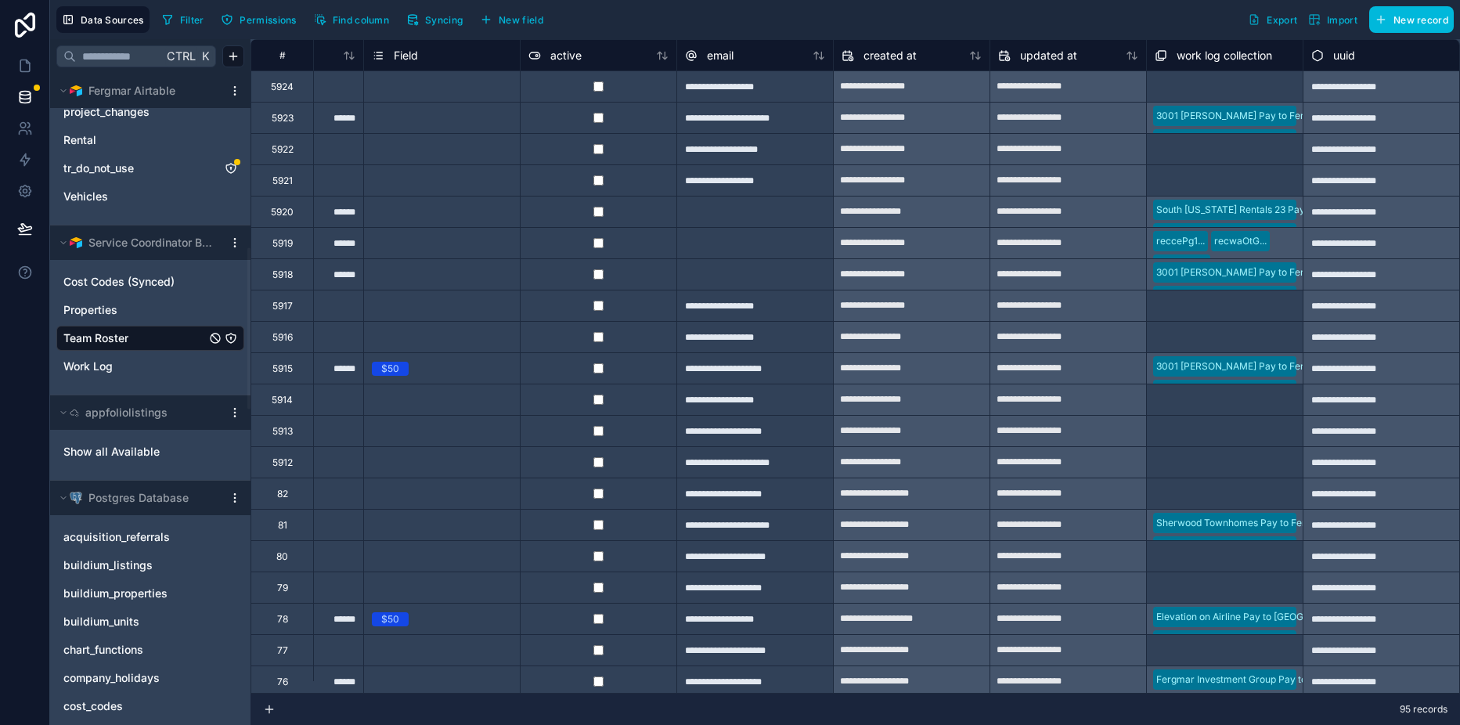
click at [418, 23] on icon "button" at bounding box center [417, 23] width 1 height 1
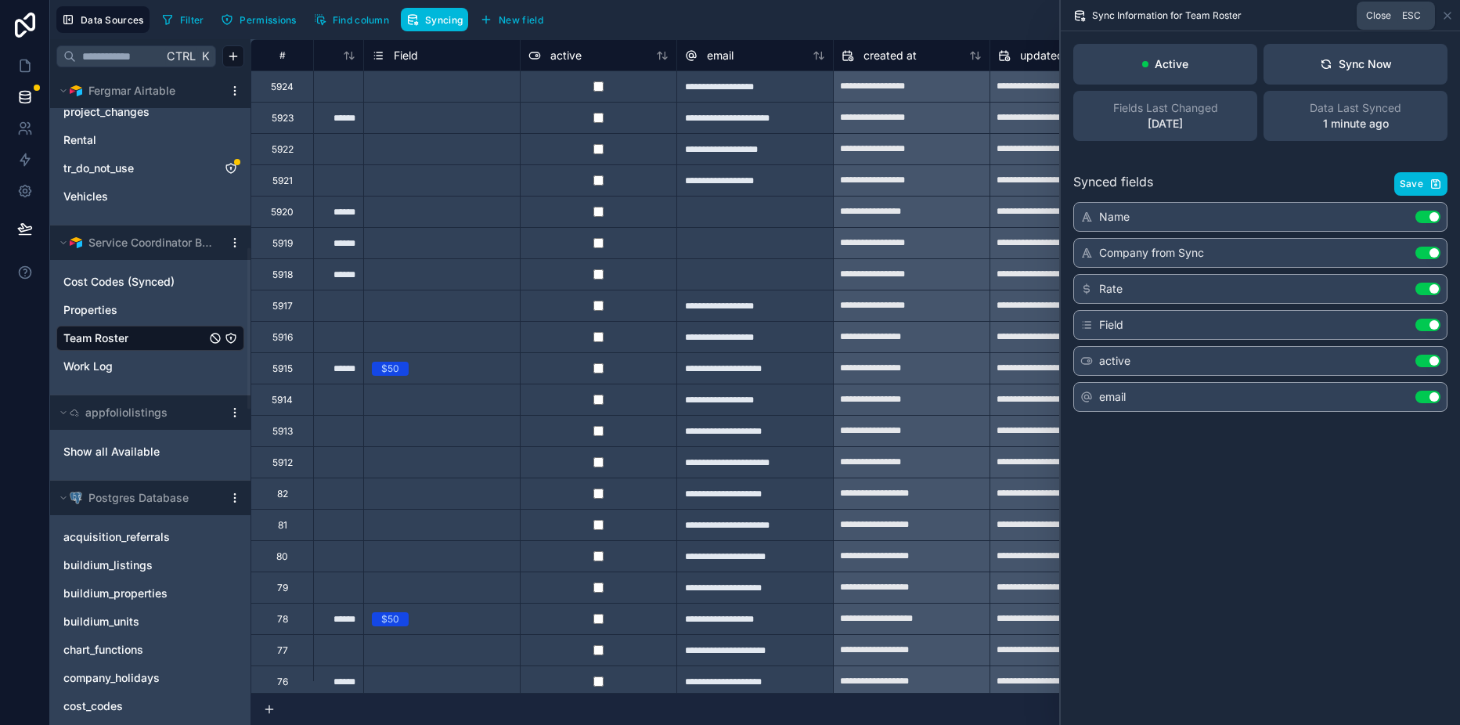
click at [1441, 11] on icon at bounding box center [1447, 15] width 13 height 13
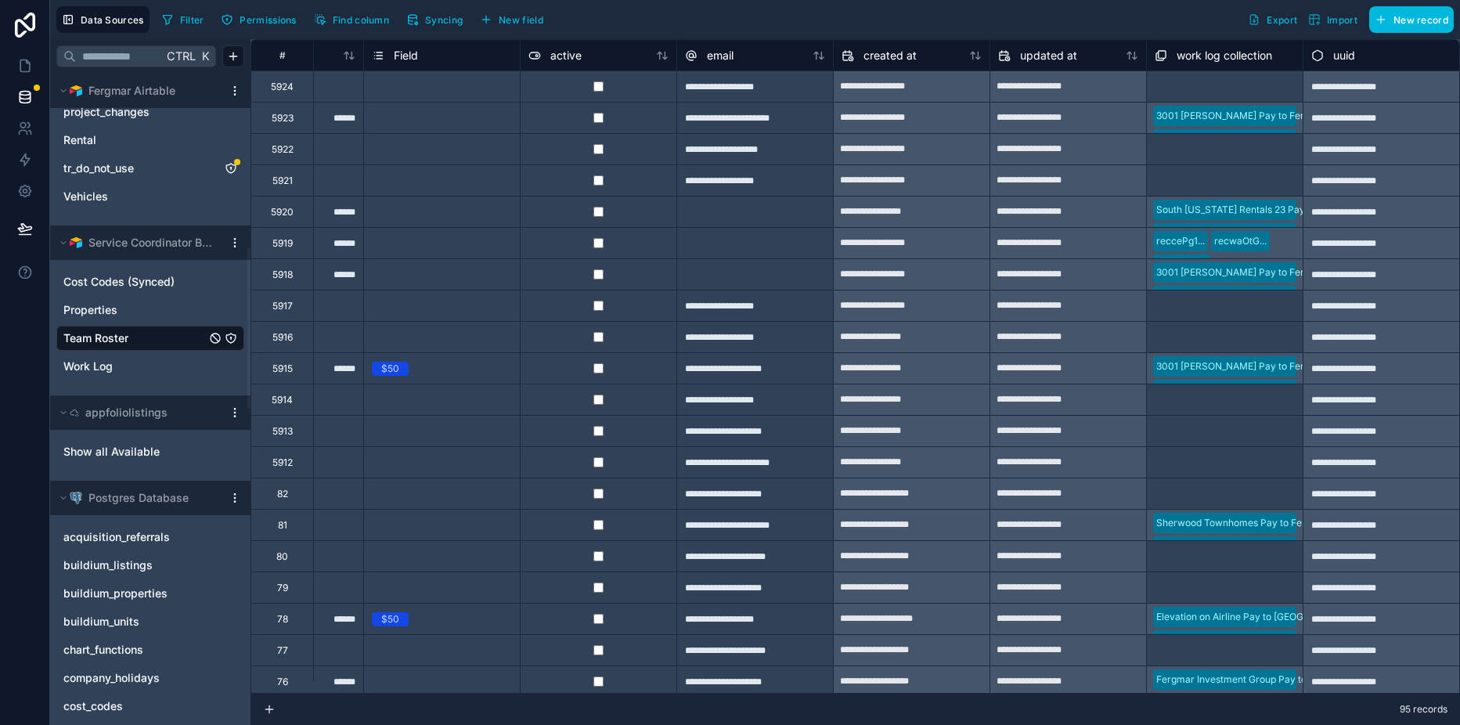
click at [147, 308] on link "Properties" at bounding box center [134, 310] width 142 height 16
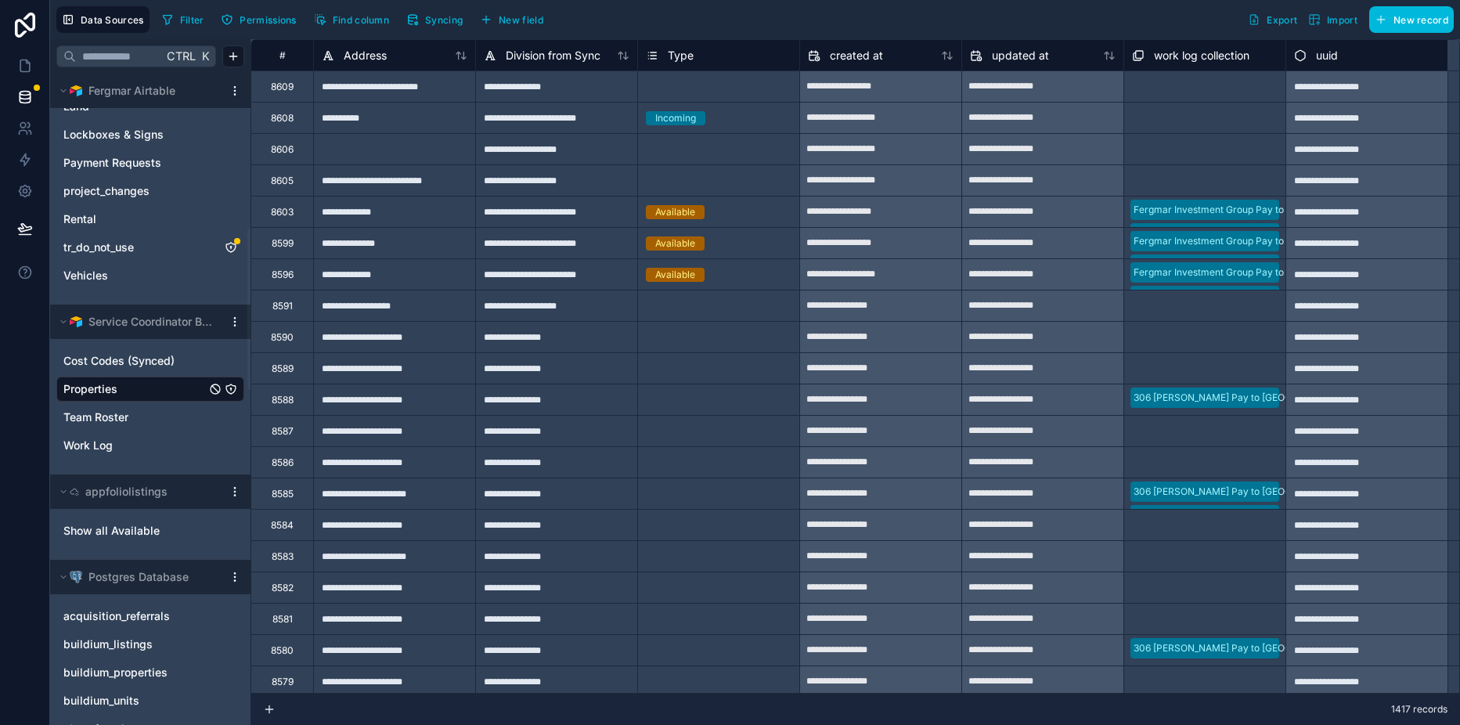
scroll to position [626, 0]
click at [105, 448] on span "Work Log" at bounding box center [87, 445] width 49 height 16
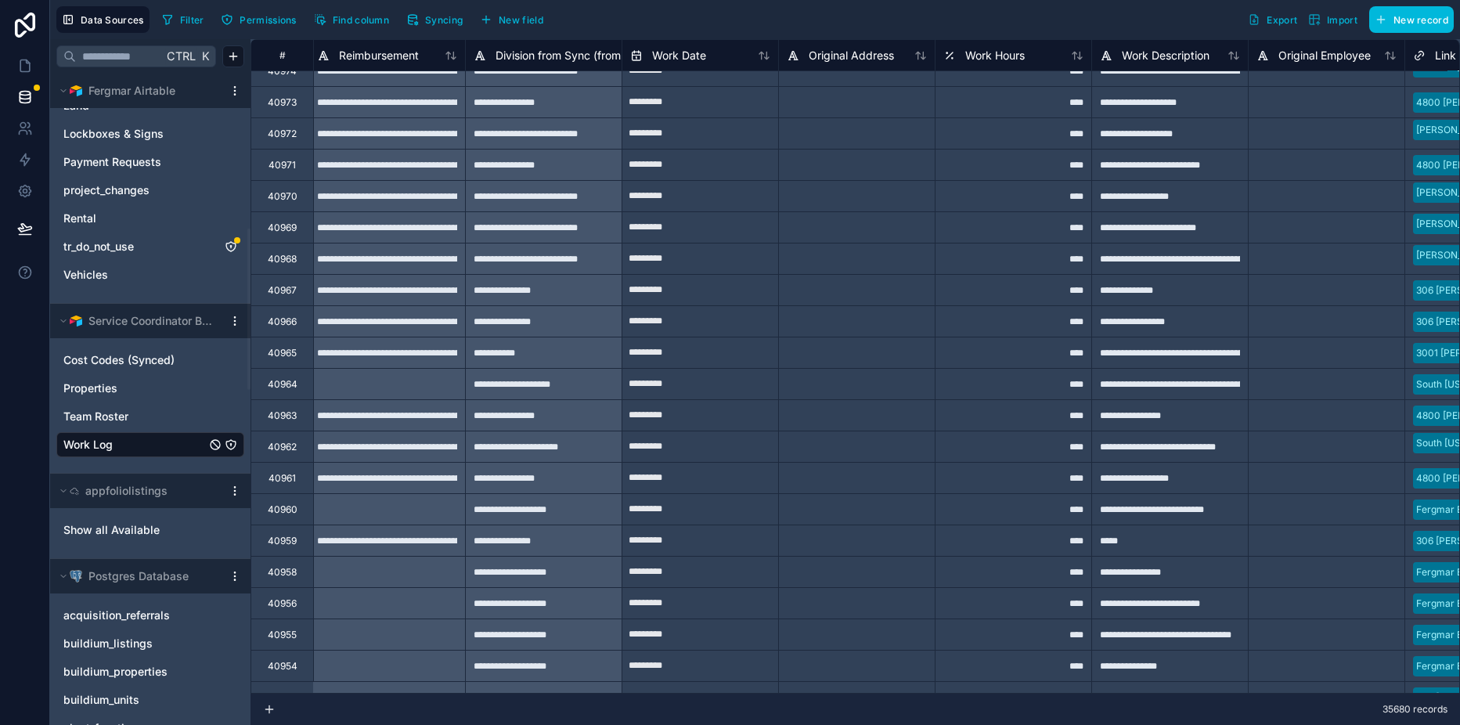
scroll to position [955, 0]
